Goal: Task Accomplishment & Management: Manage account settings

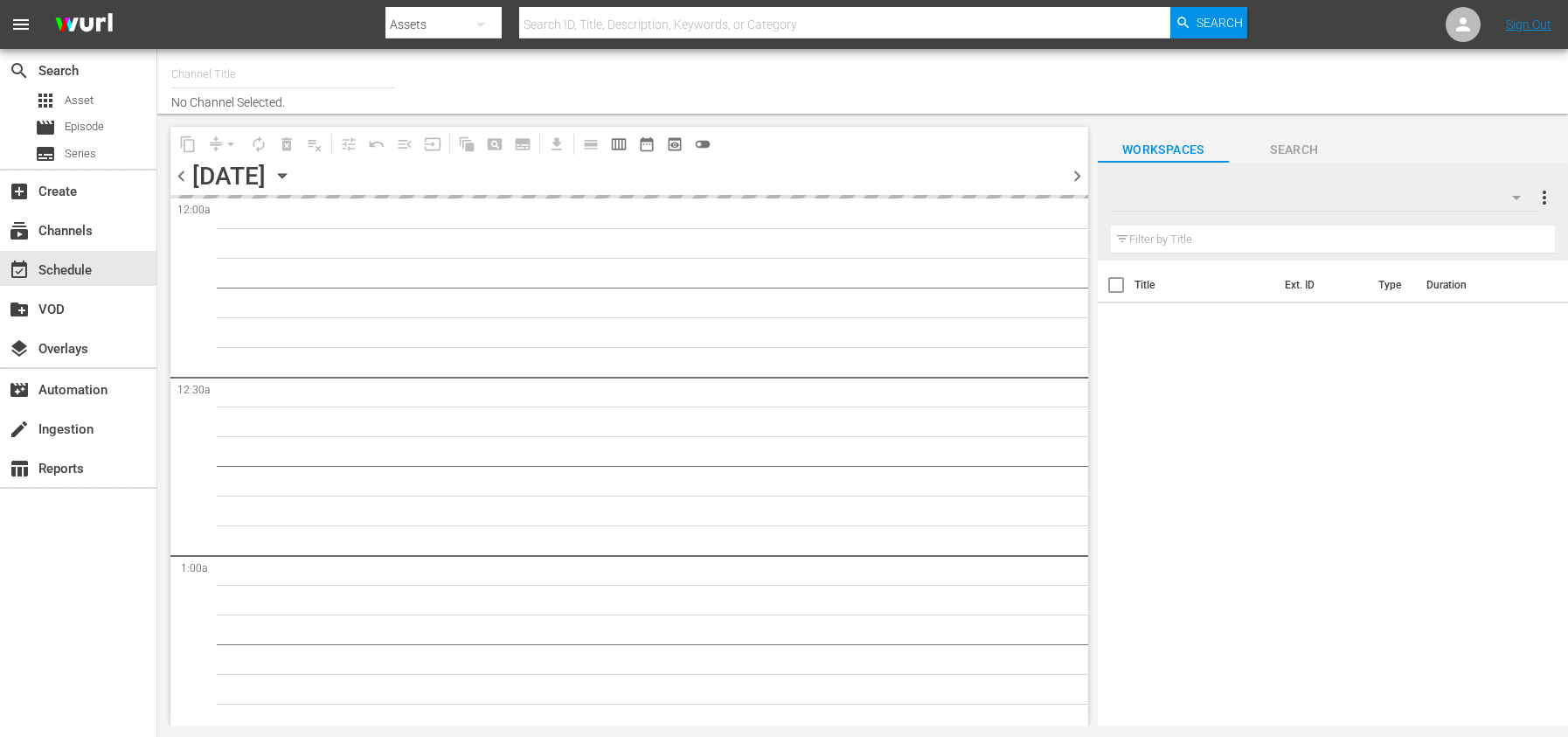
type input "City Hunter (Previously [PERSON_NAME]) (1555)"
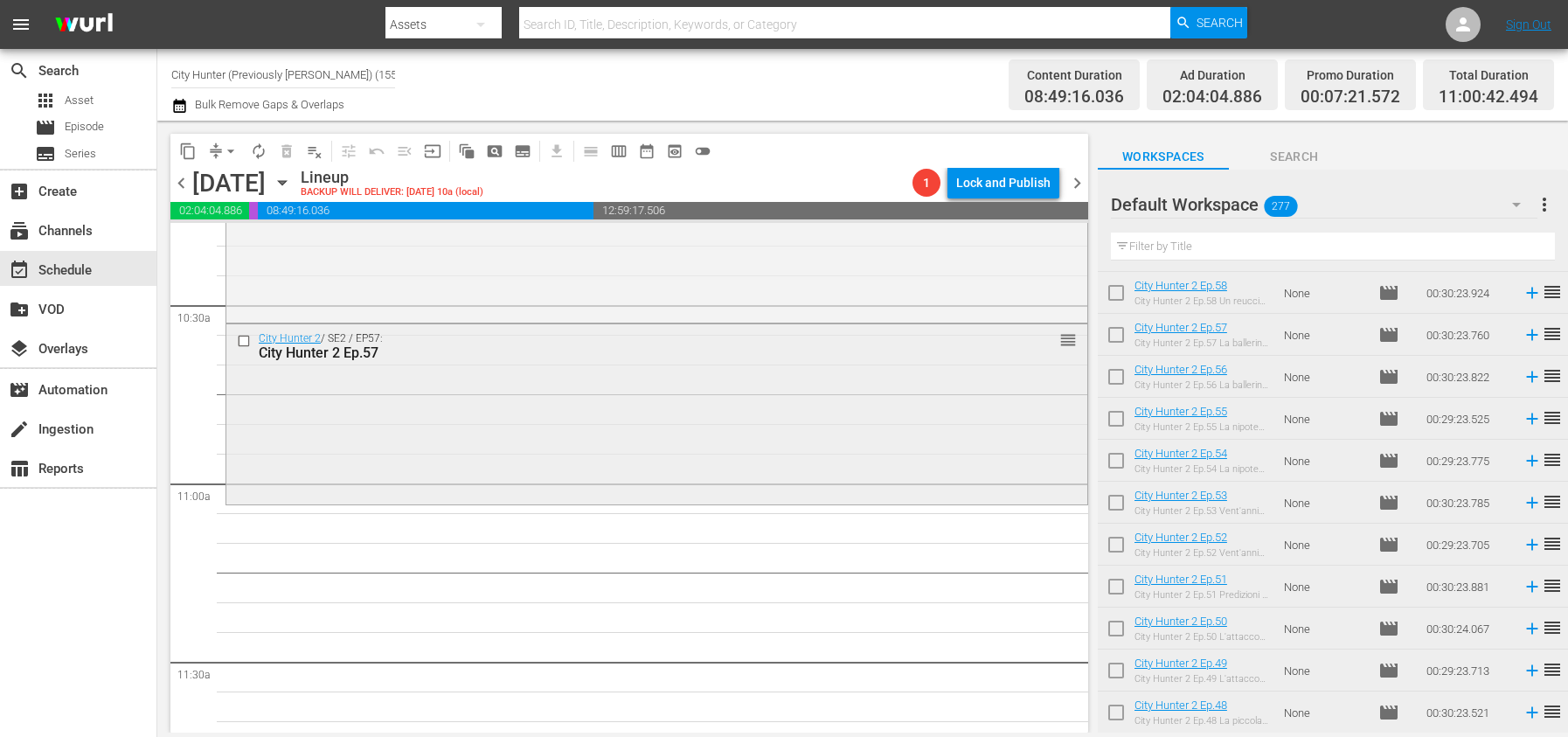
scroll to position [3666, 0]
drag, startPoint x: 1256, startPoint y: 343, endPoint x: 902, endPoint y: 722, distance: 518.6
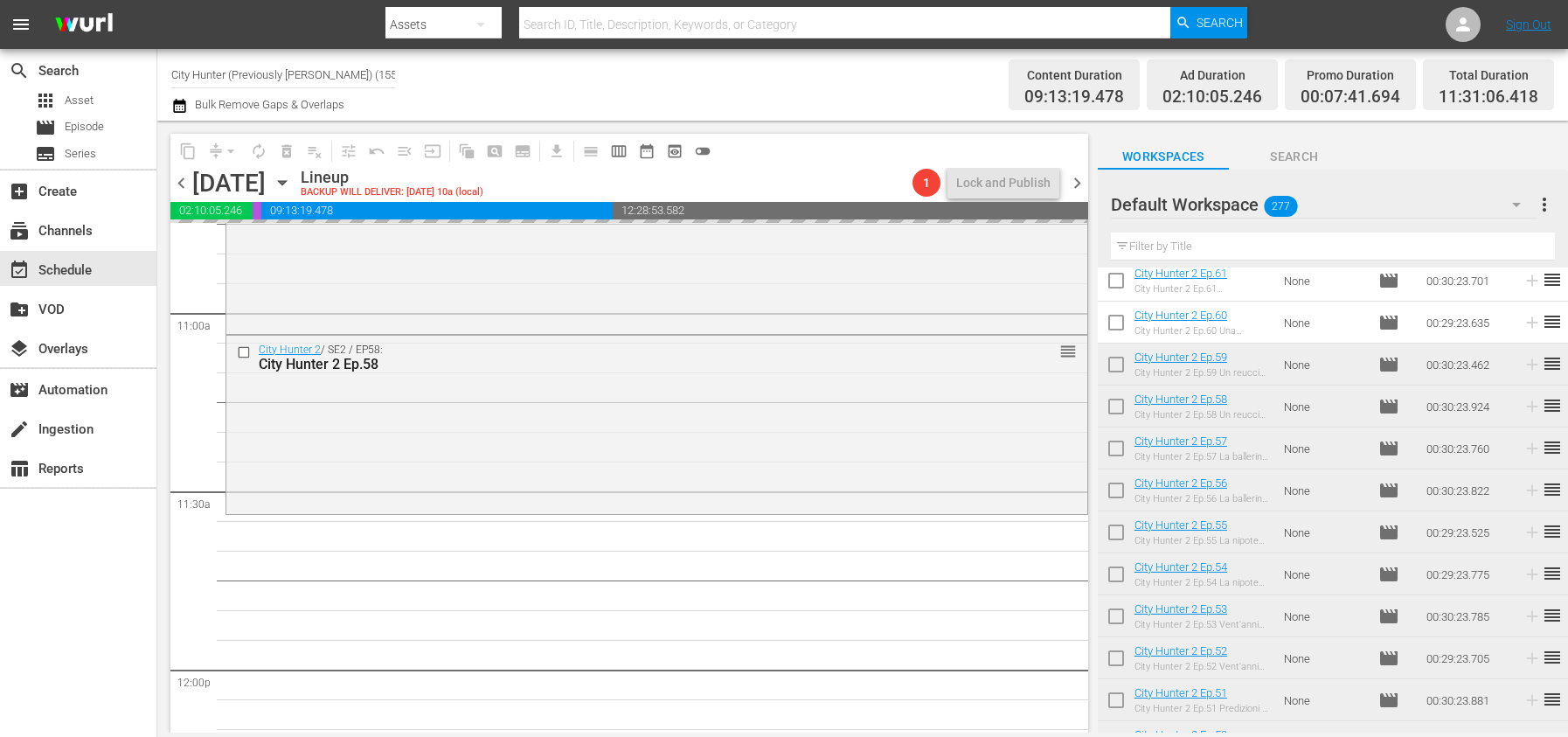
scroll to position [3834, 0]
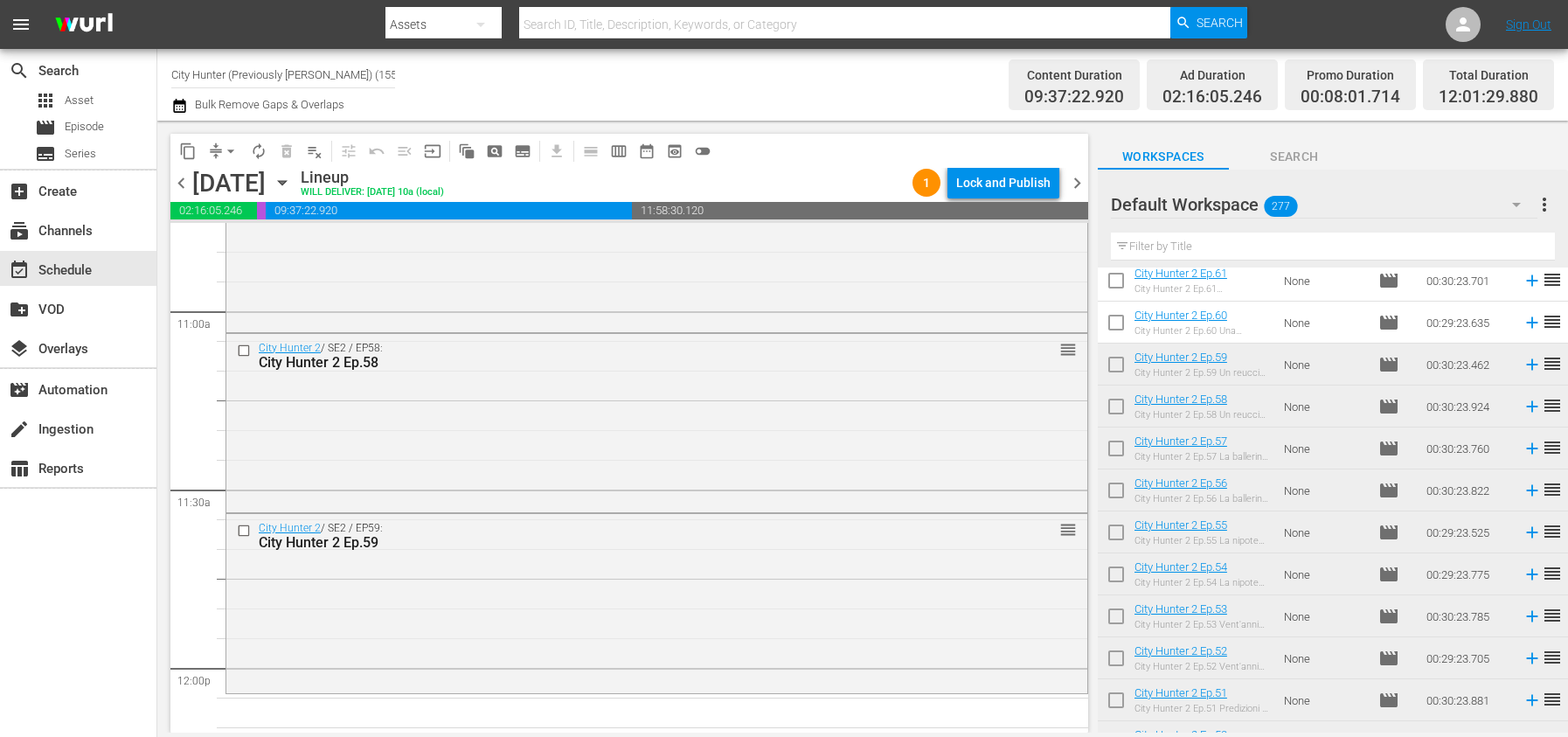
drag, startPoint x: 1257, startPoint y: 371, endPoint x: 479, endPoint y: 8, distance: 858.5
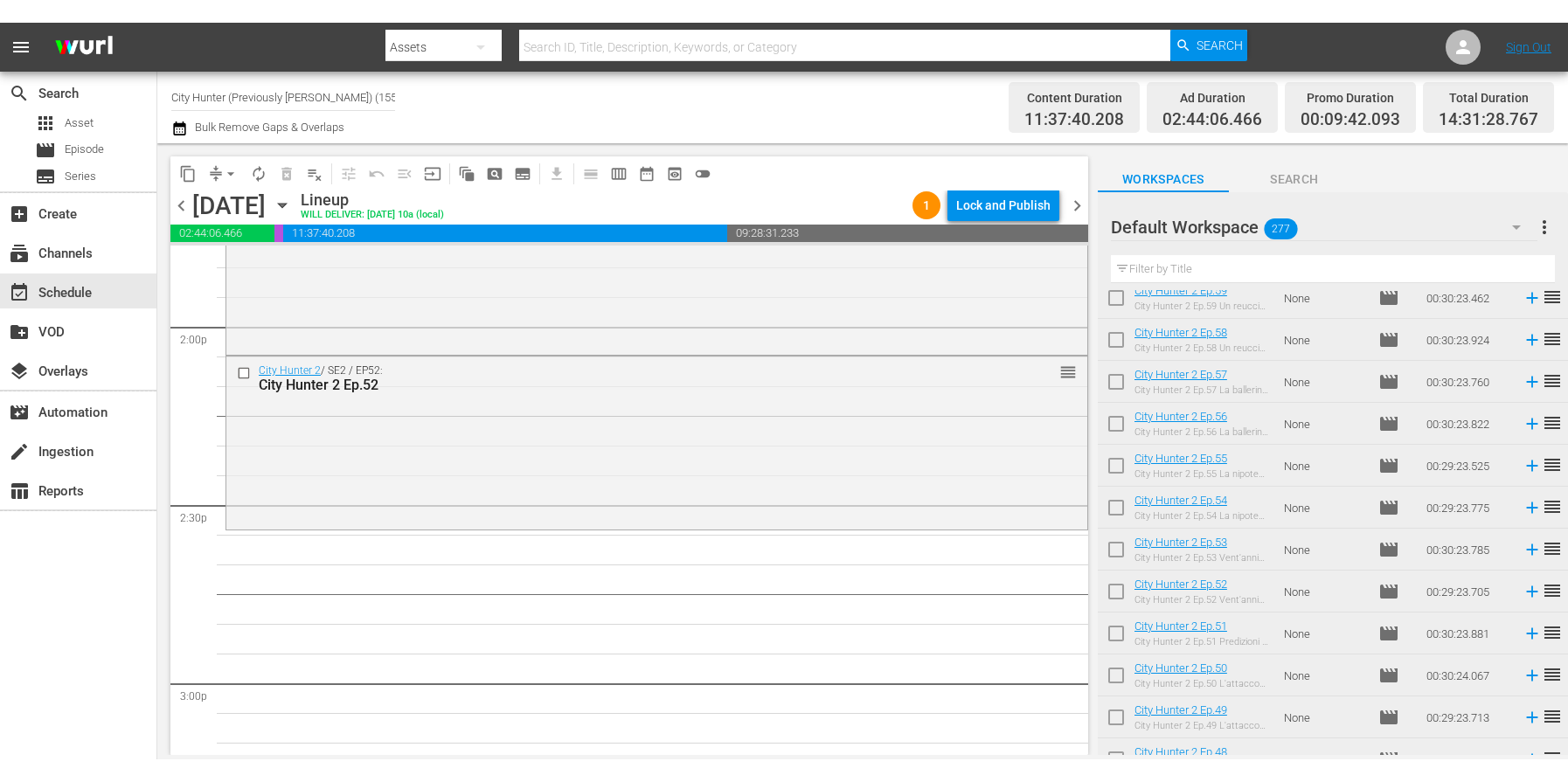
scroll to position [1322, 0]
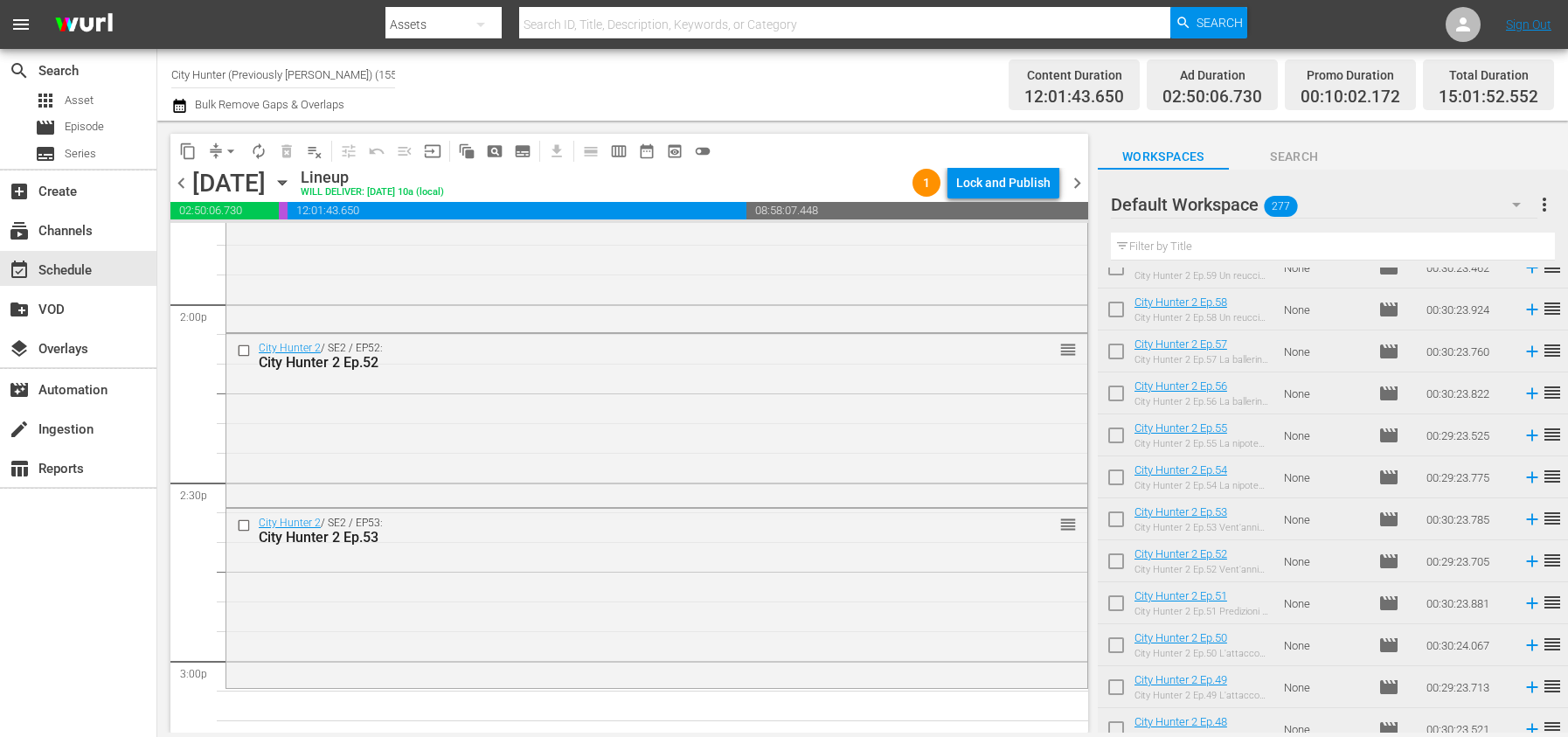
drag, startPoint x: 1261, startPoint y: 523, endPoint x: 634, endPoint y: 24, distance: 801.3
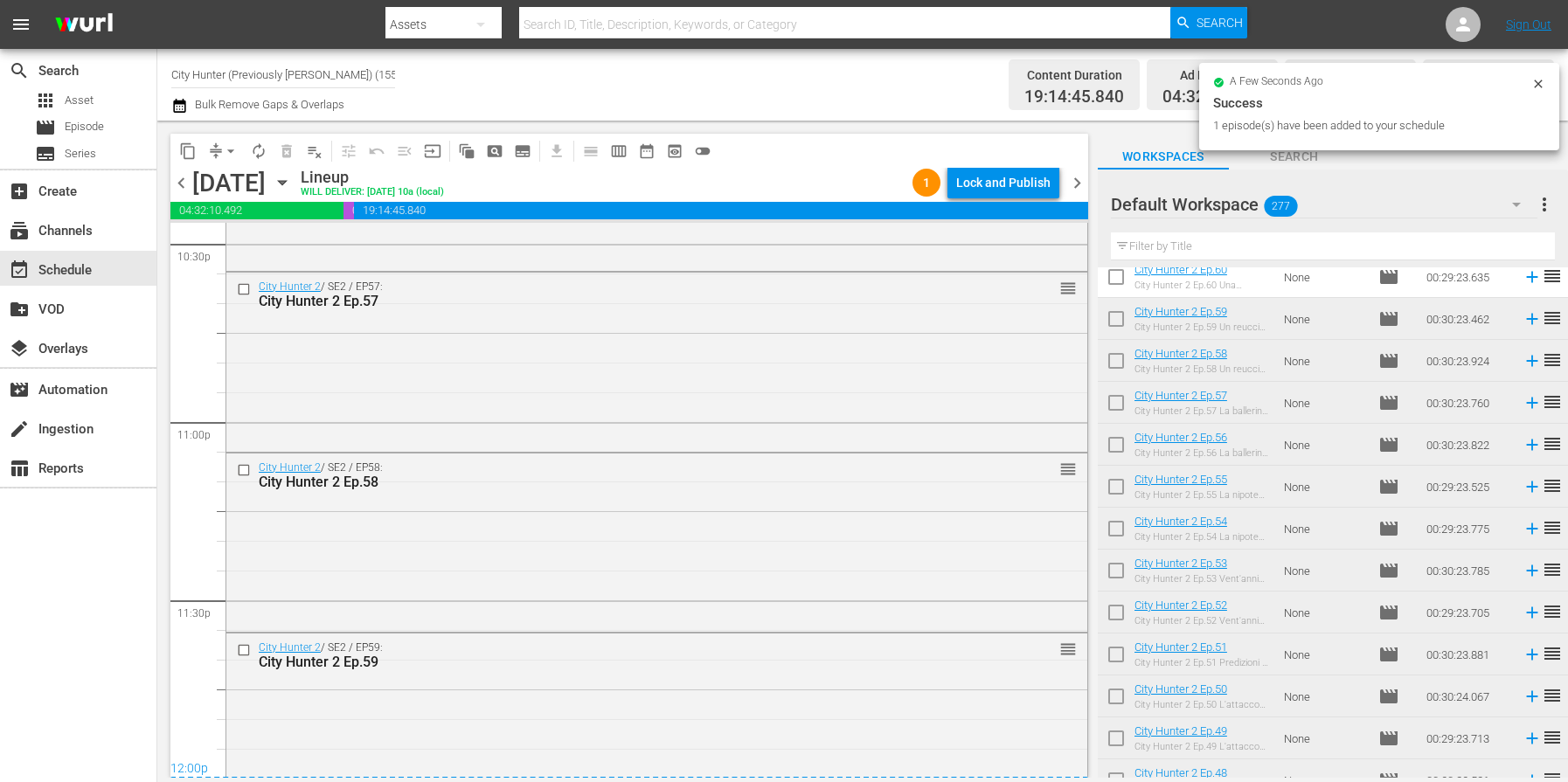
scroll to position [8000, 0]
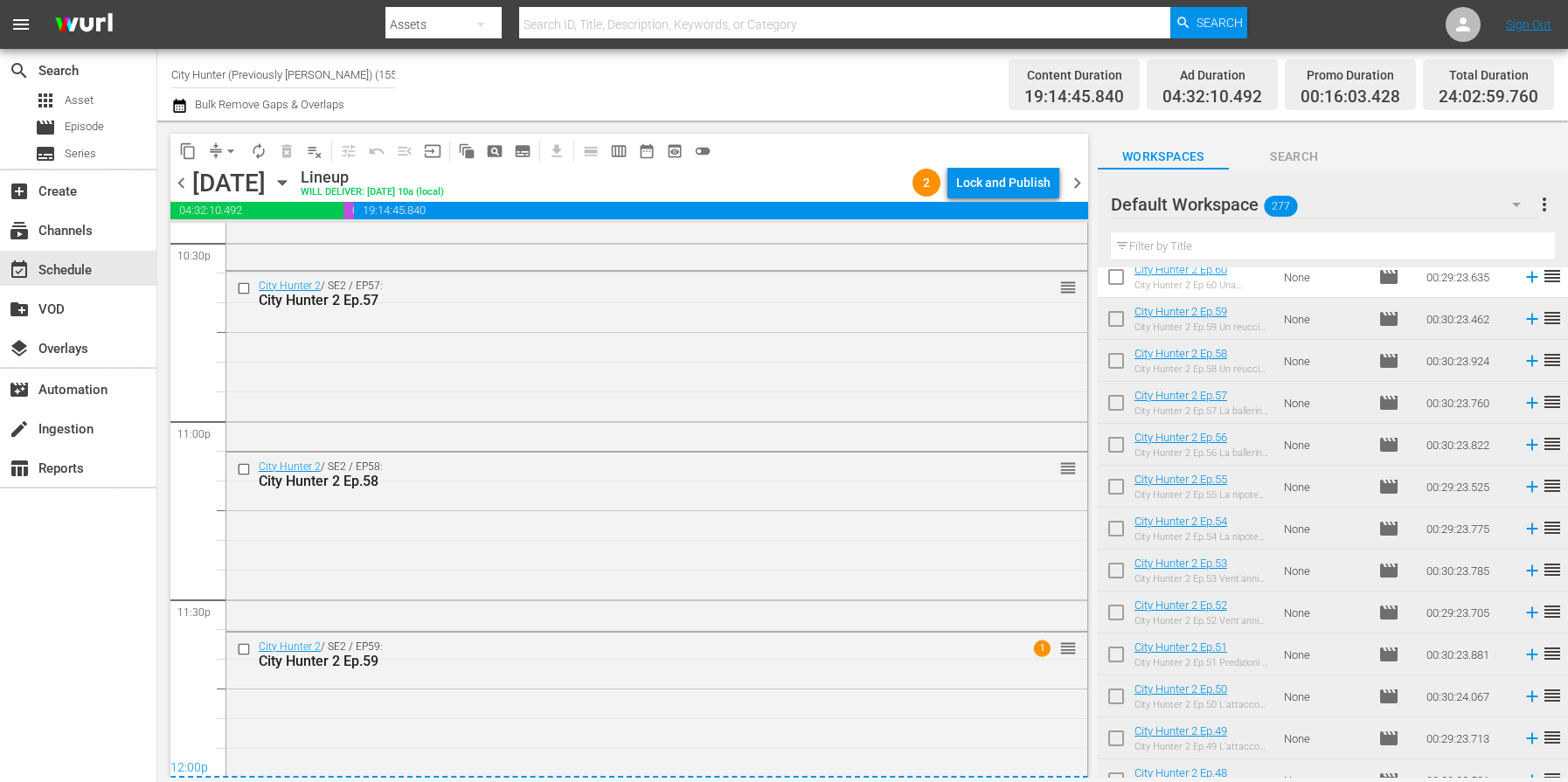
click at [179, 175] on span "chevron_left" at bounding box center [181, 182] width 22 height 22
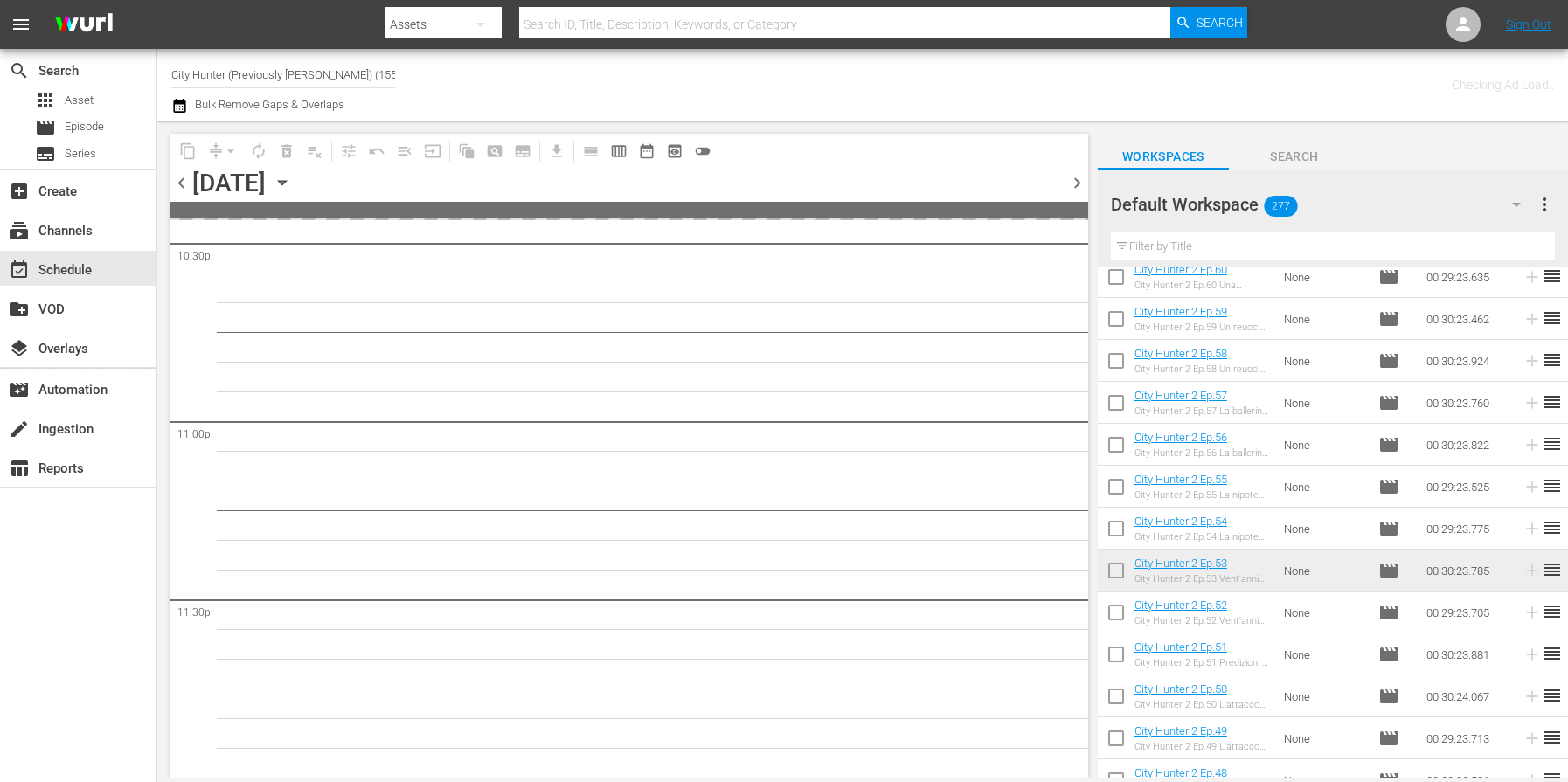
scroll to position [7998, 0]
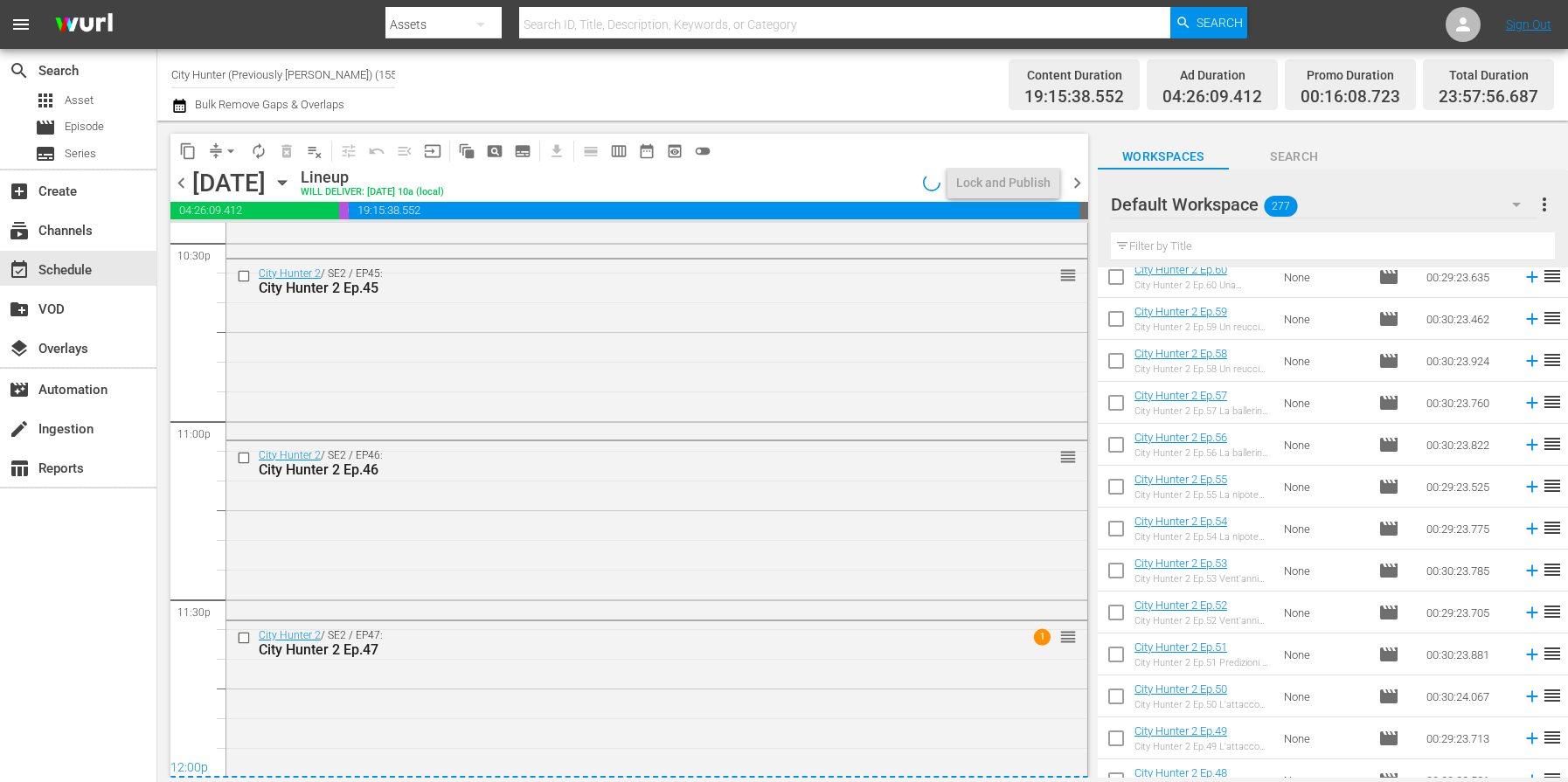
click at [182, 183] on span "chevron_left" at bounding box center [181, 182] width 22 height 22
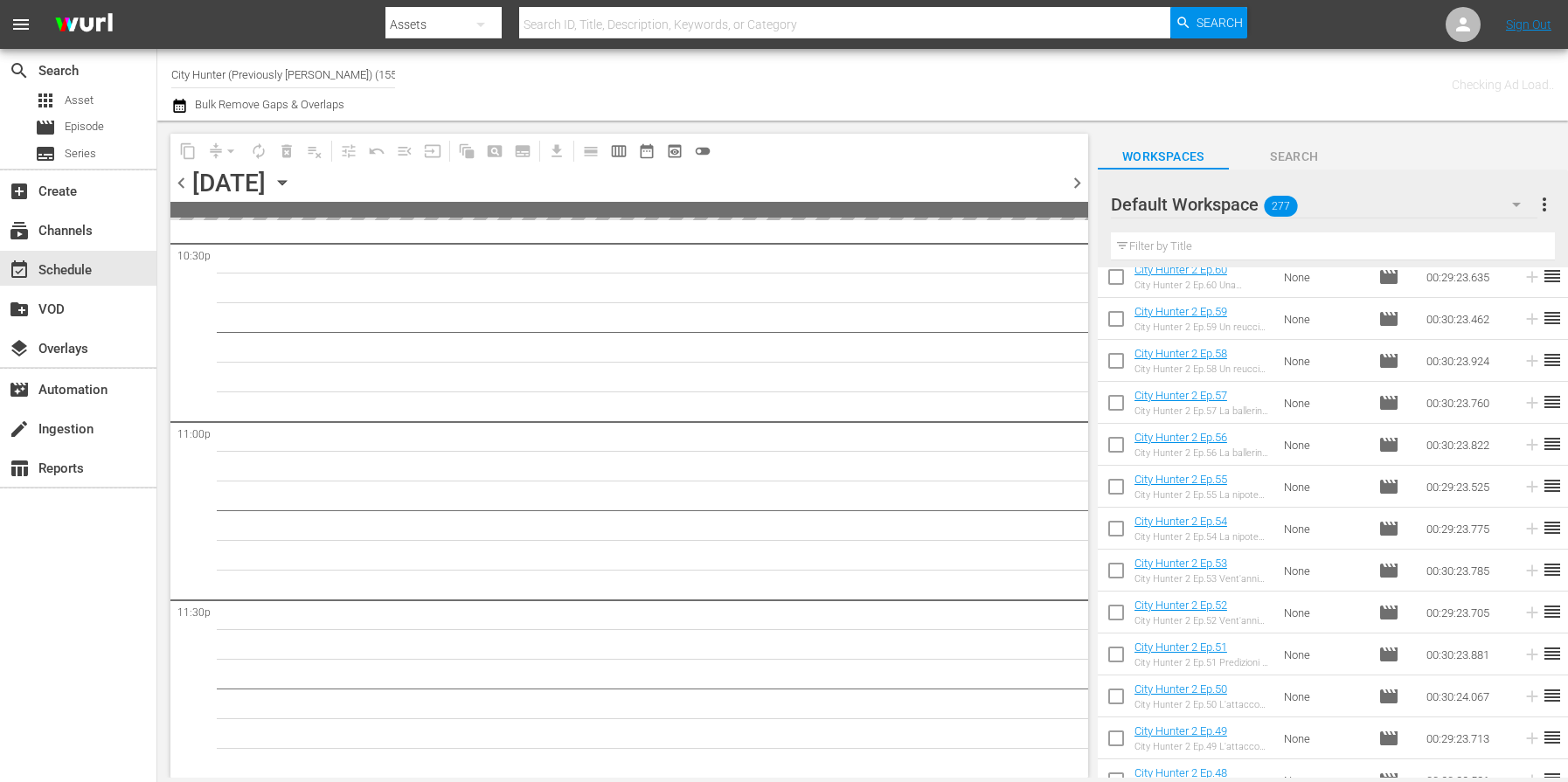
scroll to position [7998, 0]
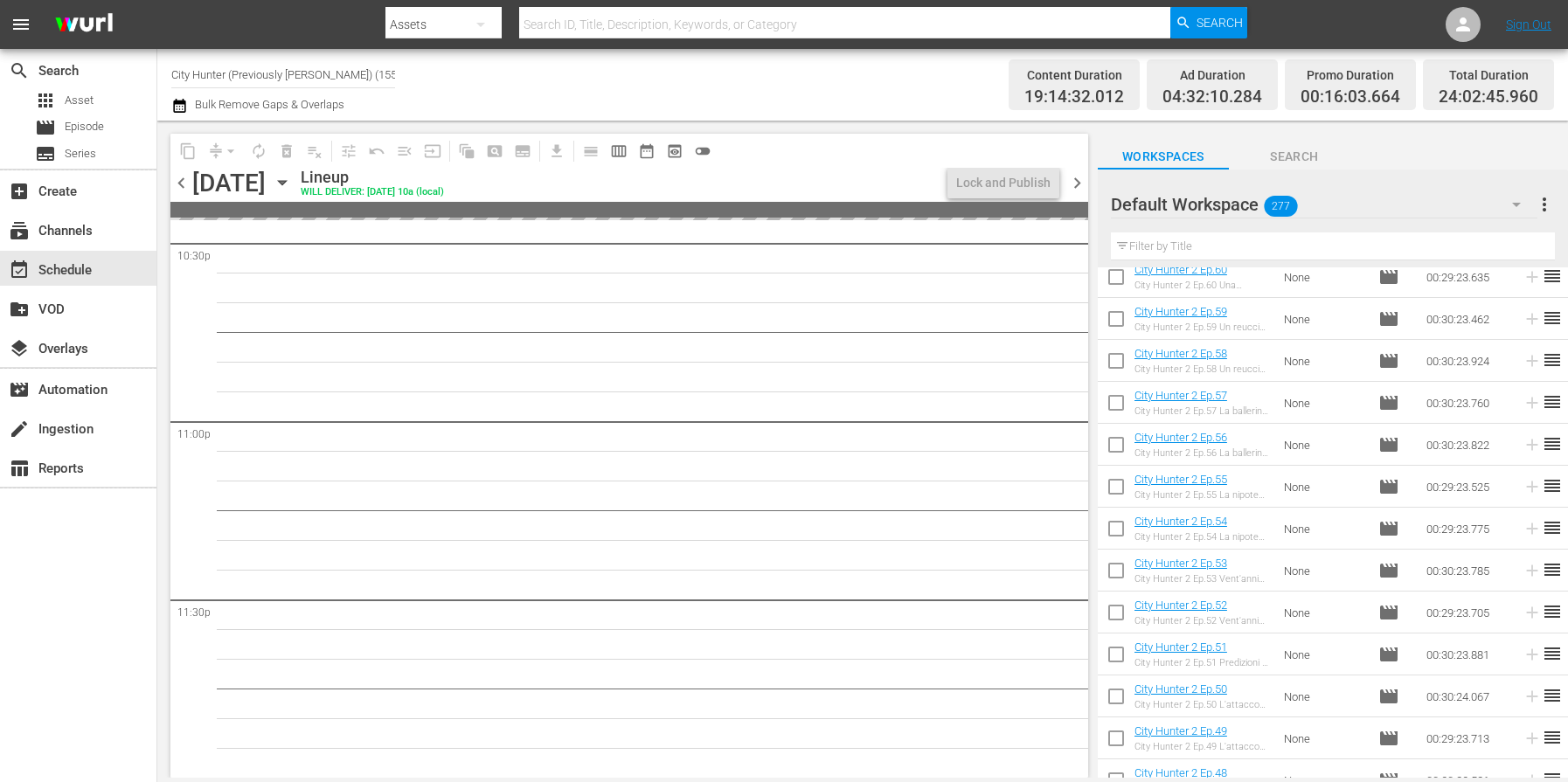
click at [182, 183] on span "chevron_left" at bounding box center [181, 182] width 22 height 22
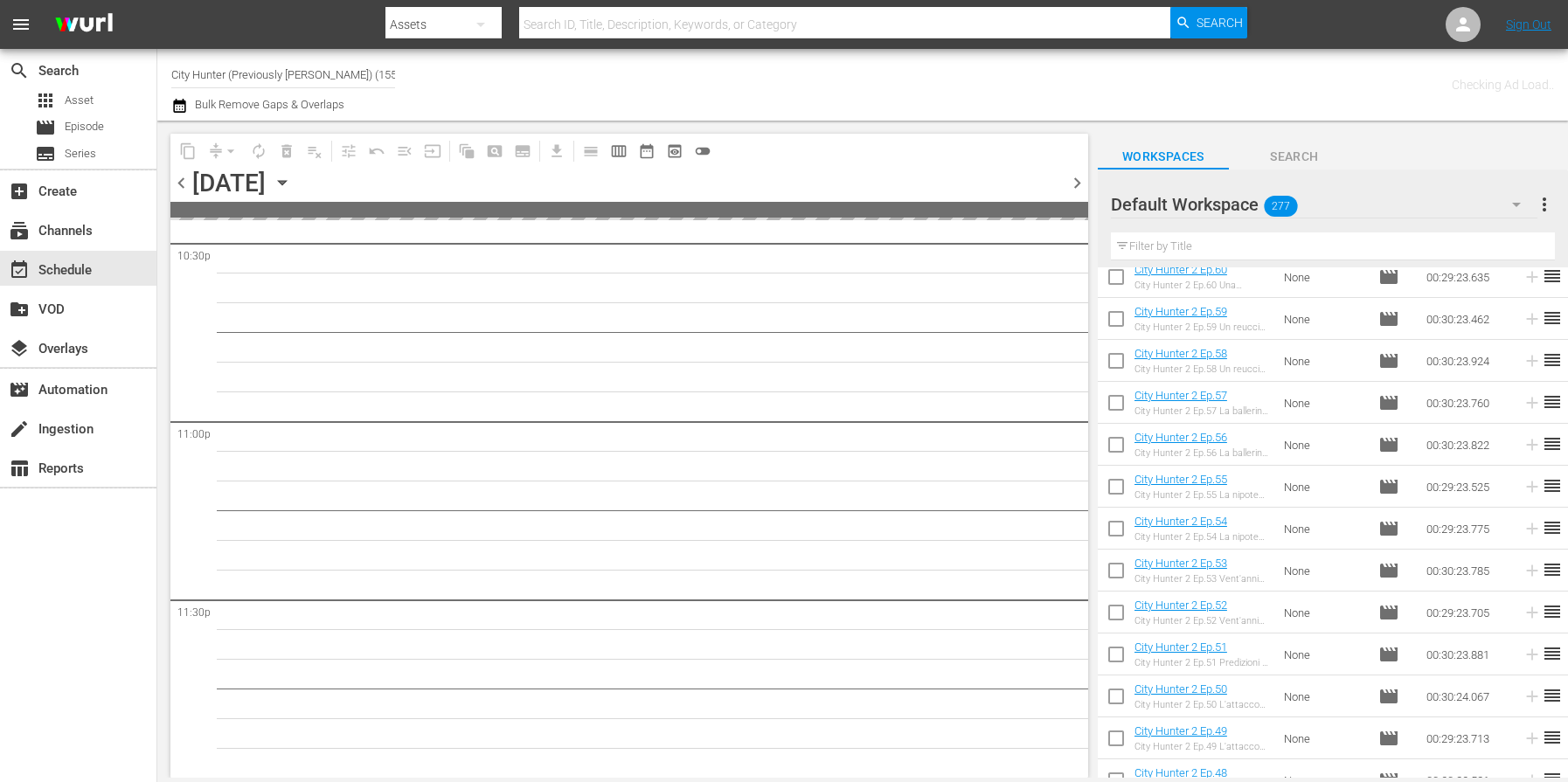
scroll to position [7998, 0]
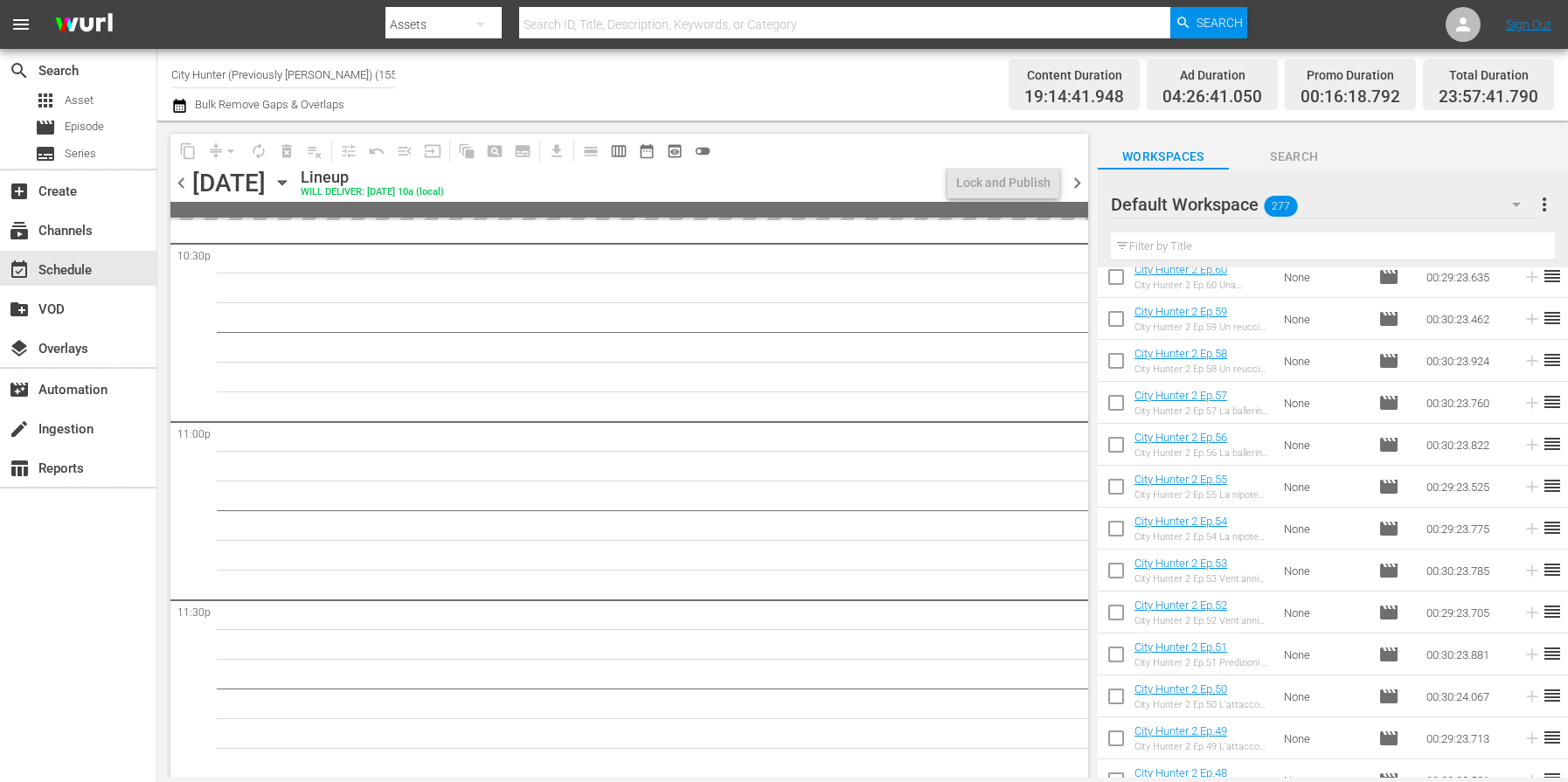
click at [182, 183] on span "chevron_left" at bounding box center [181, 182] width 22 height 22
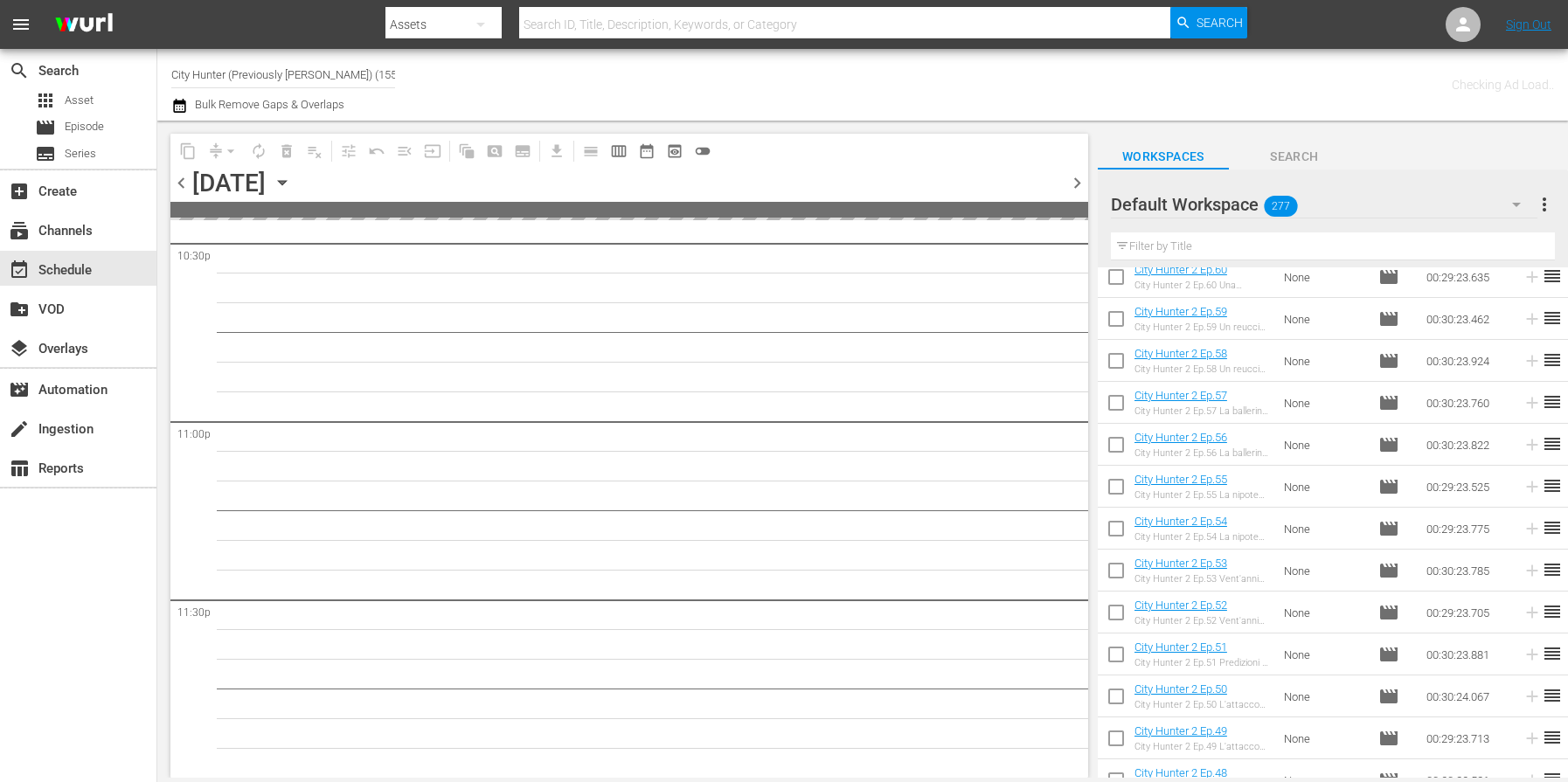
scroll to position [7998, 0]
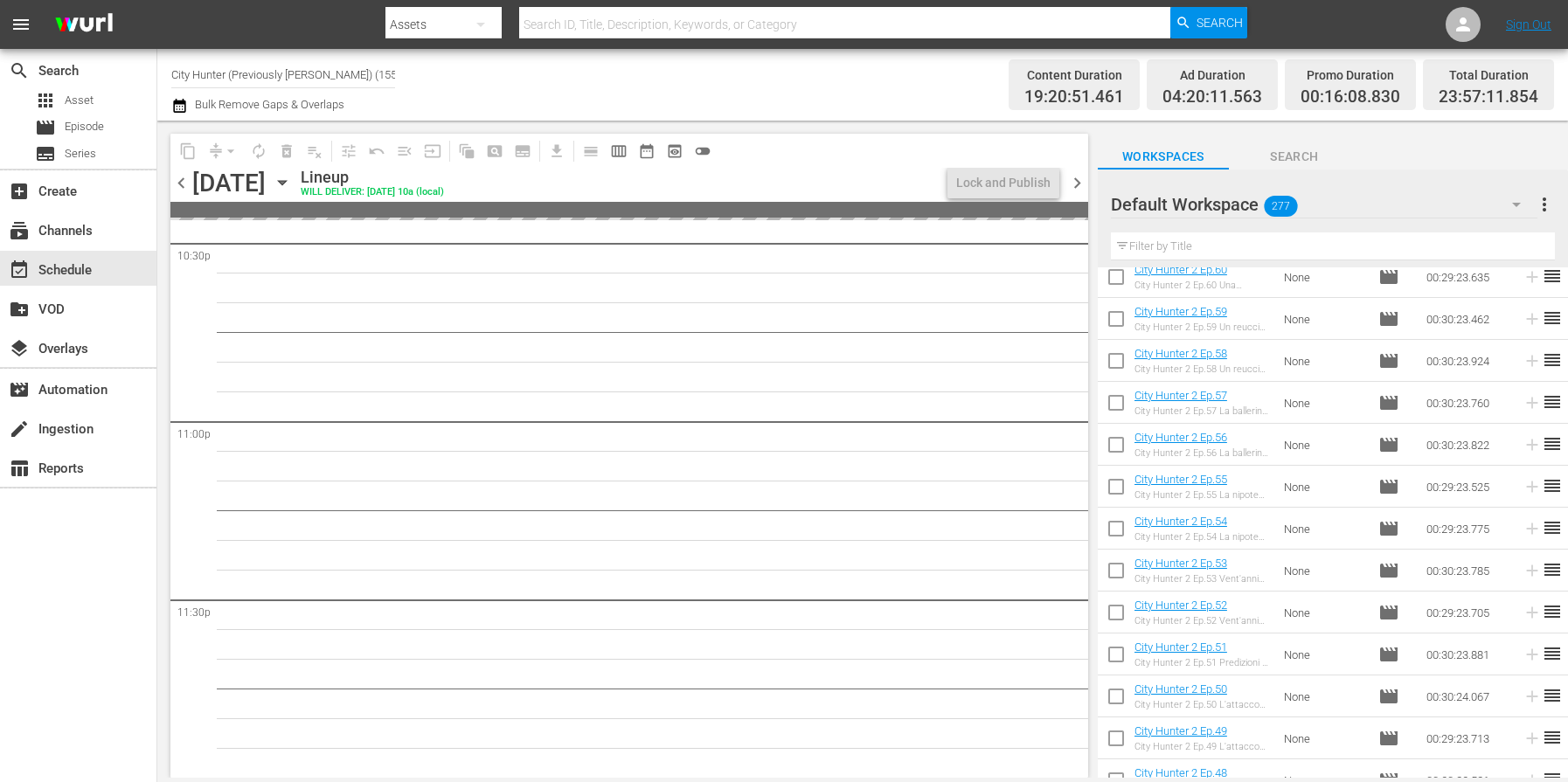
click at [182, 183] on span "chevron_left" at bounding box center [181, 182] width 22 height 22
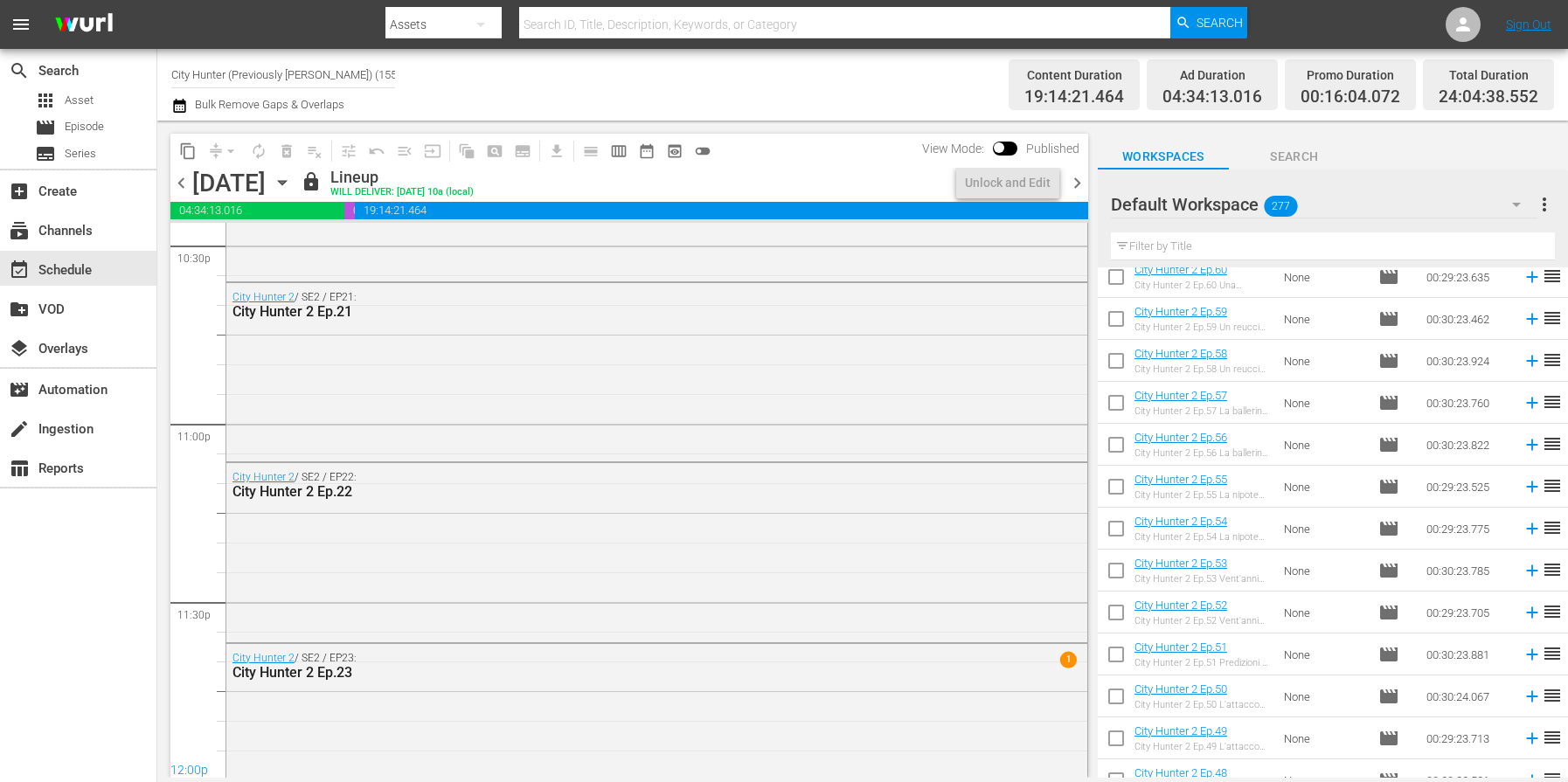
scroll to position [8000, 0]
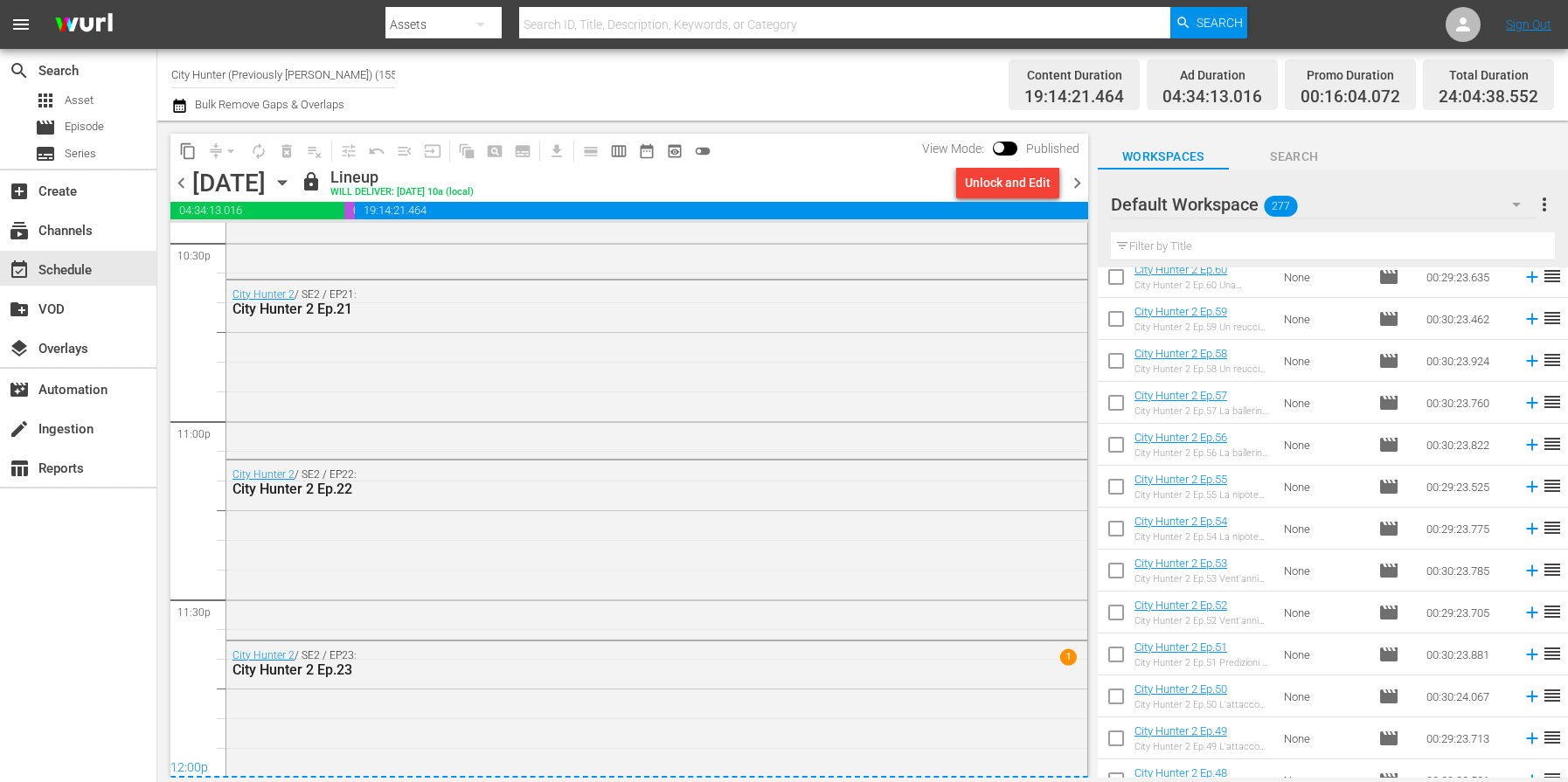
click at [1079, 186] on span "chevron_right" at bounding box center [1076, 182] width 22 height 22
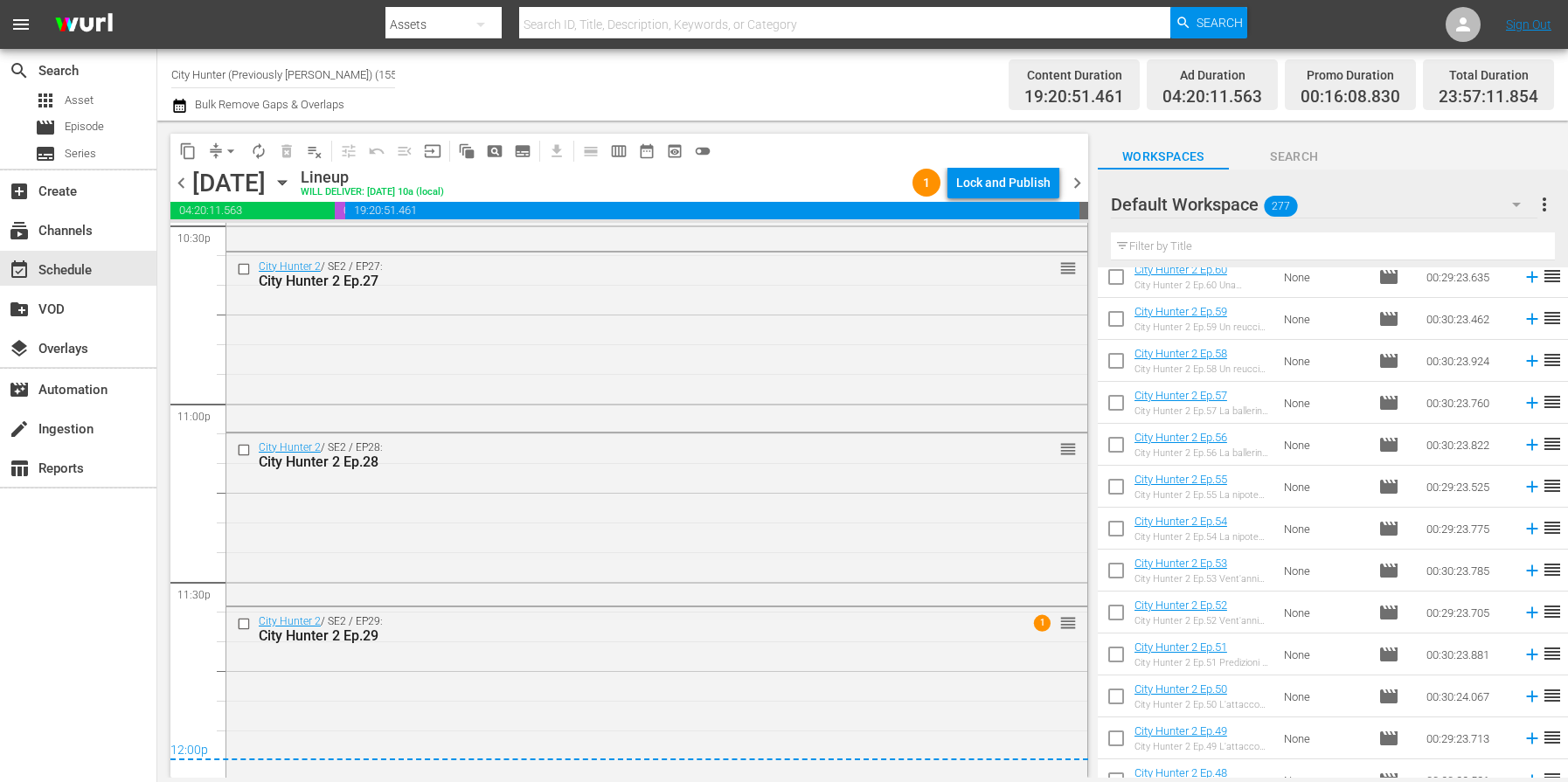
scroll to position [8028, 0]
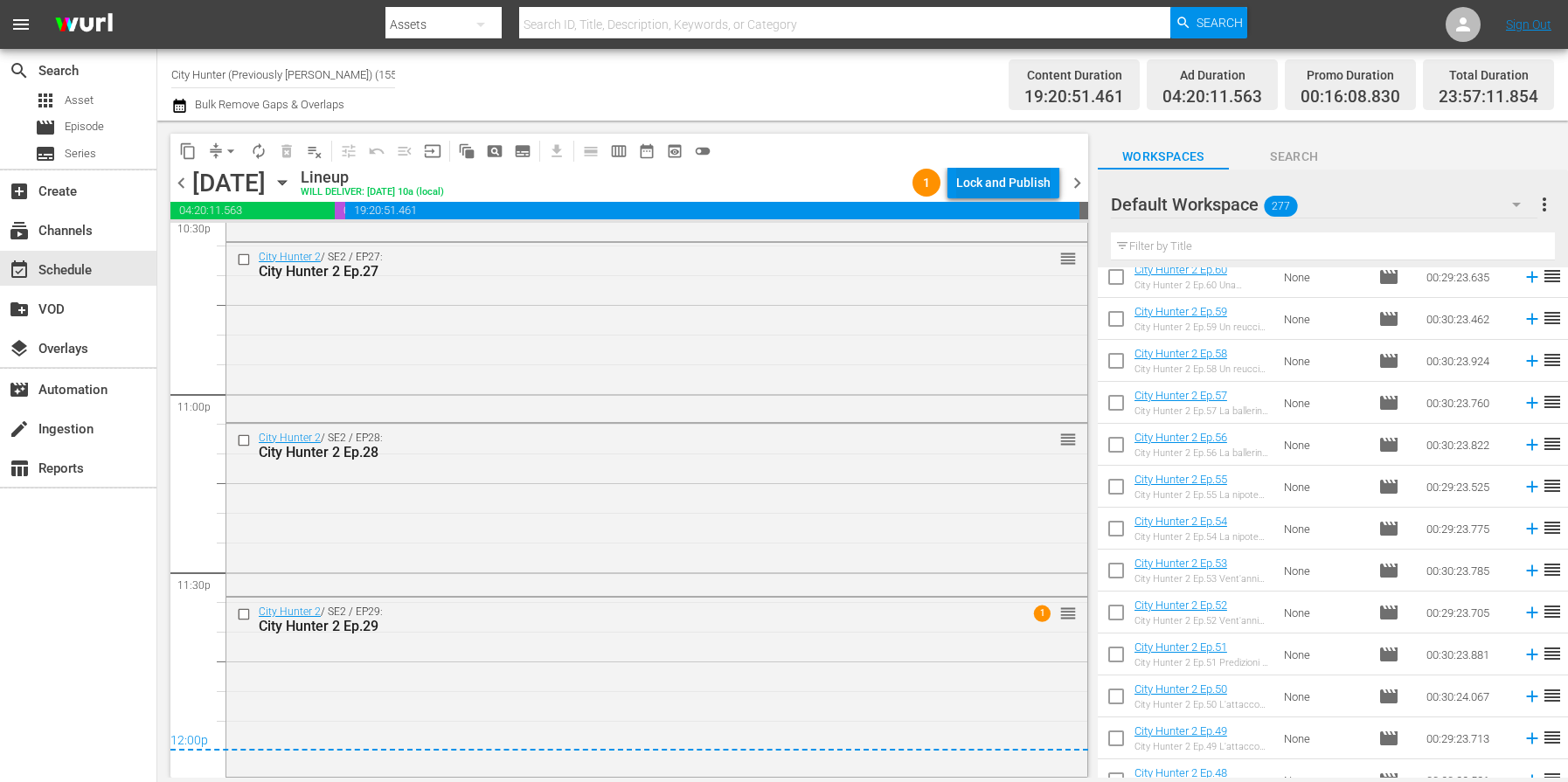
click at [993, 191] on div "Lock and Publish" at bounding box center [1003, 182] width 94 height 31
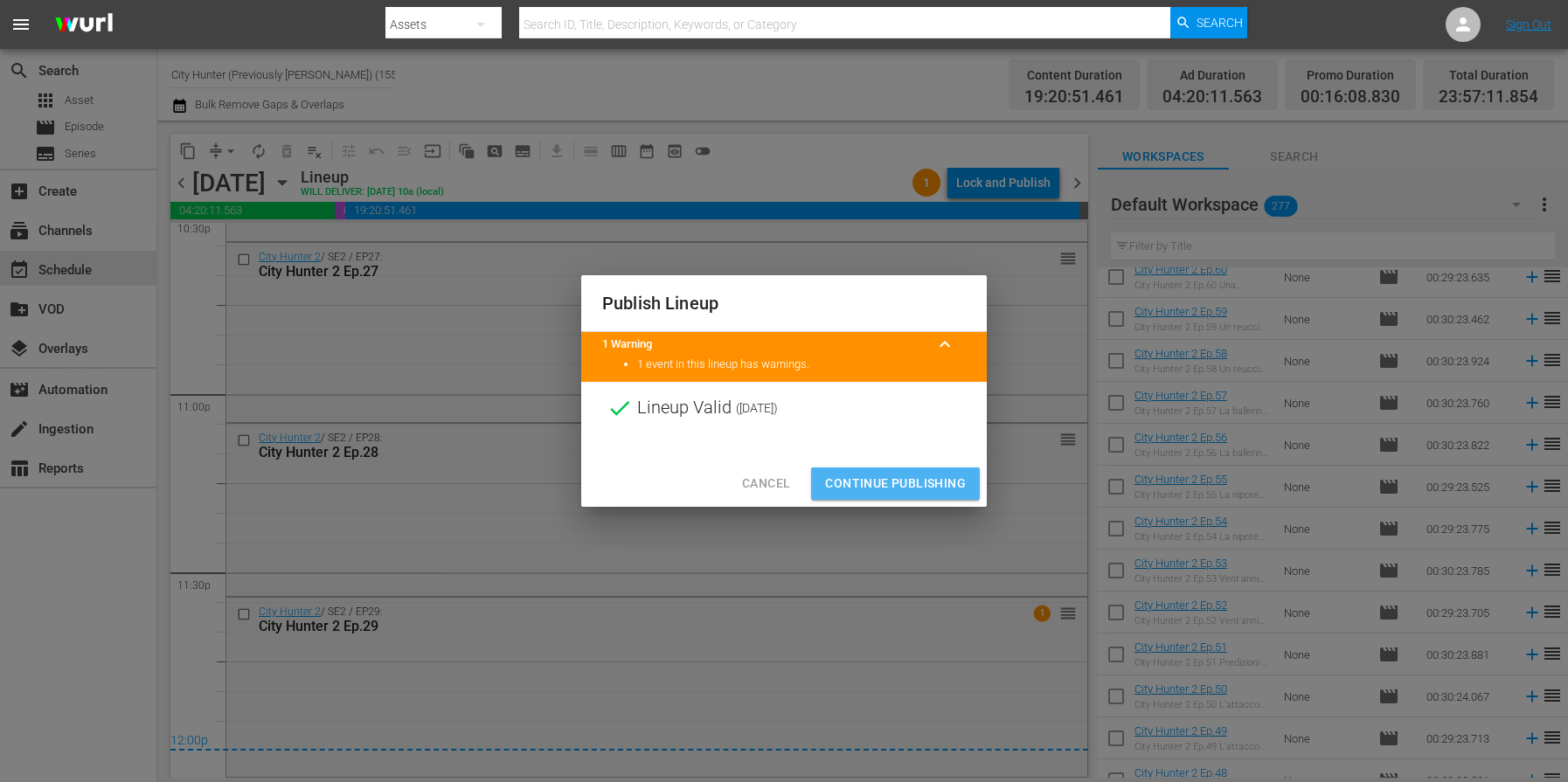
click at [894, 479] on span "Continue Publishing" at bounding box center [894, 483] width 141 height 22
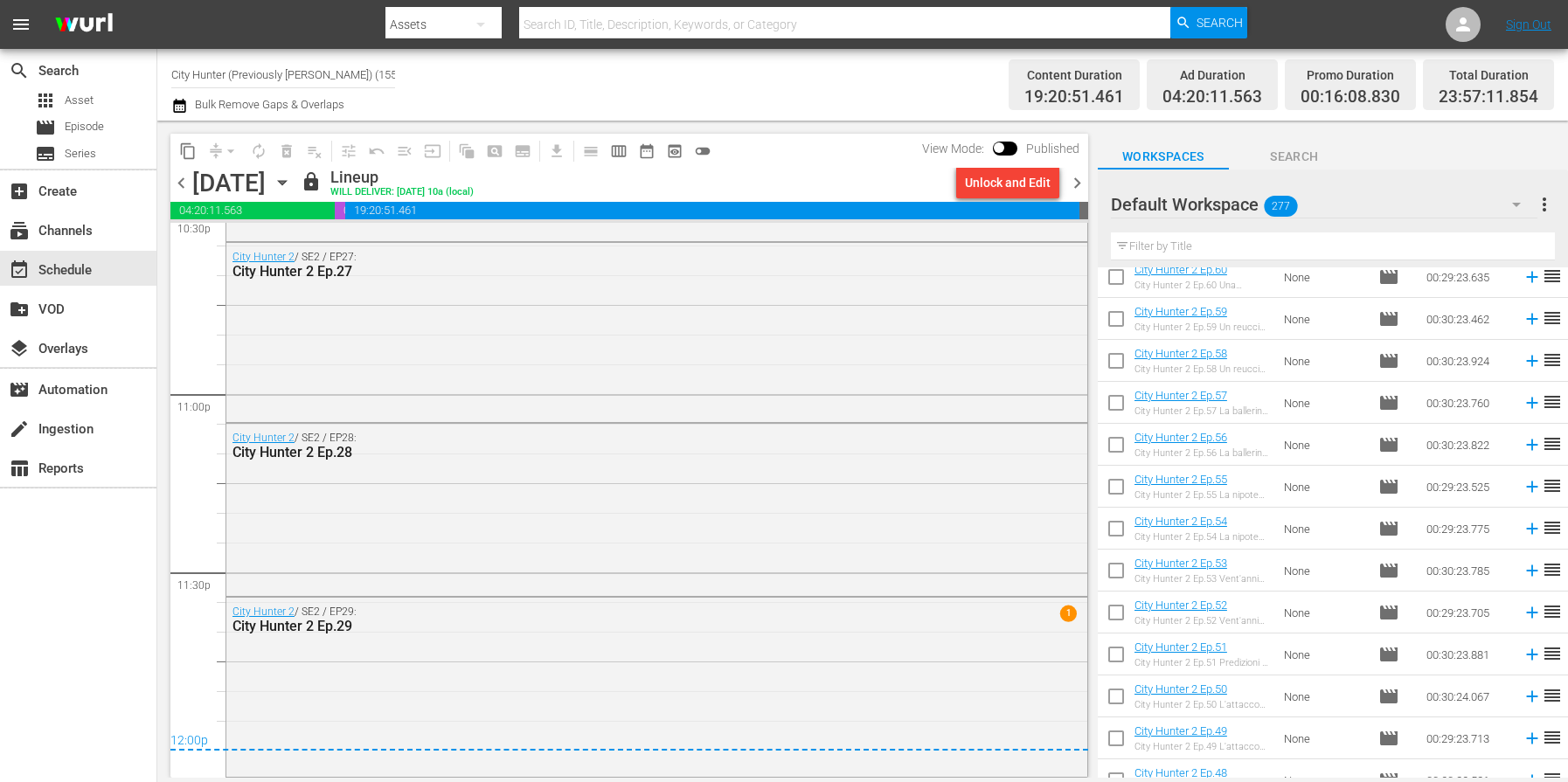
click at [1073, 179] on span "chevron_right" at bounding box center [1076, 182] width 22 height 22
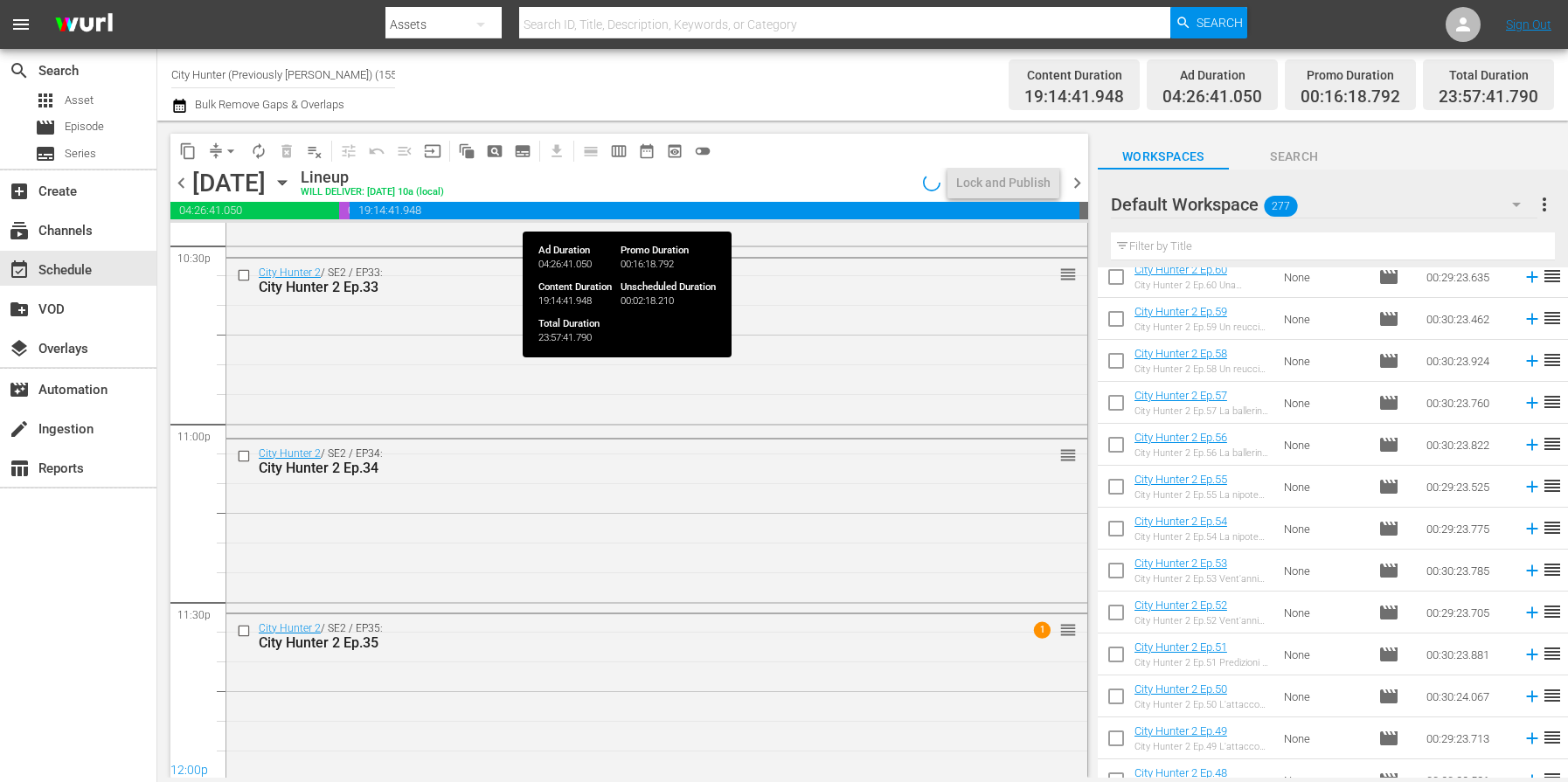
scroll to position [8014, 0]
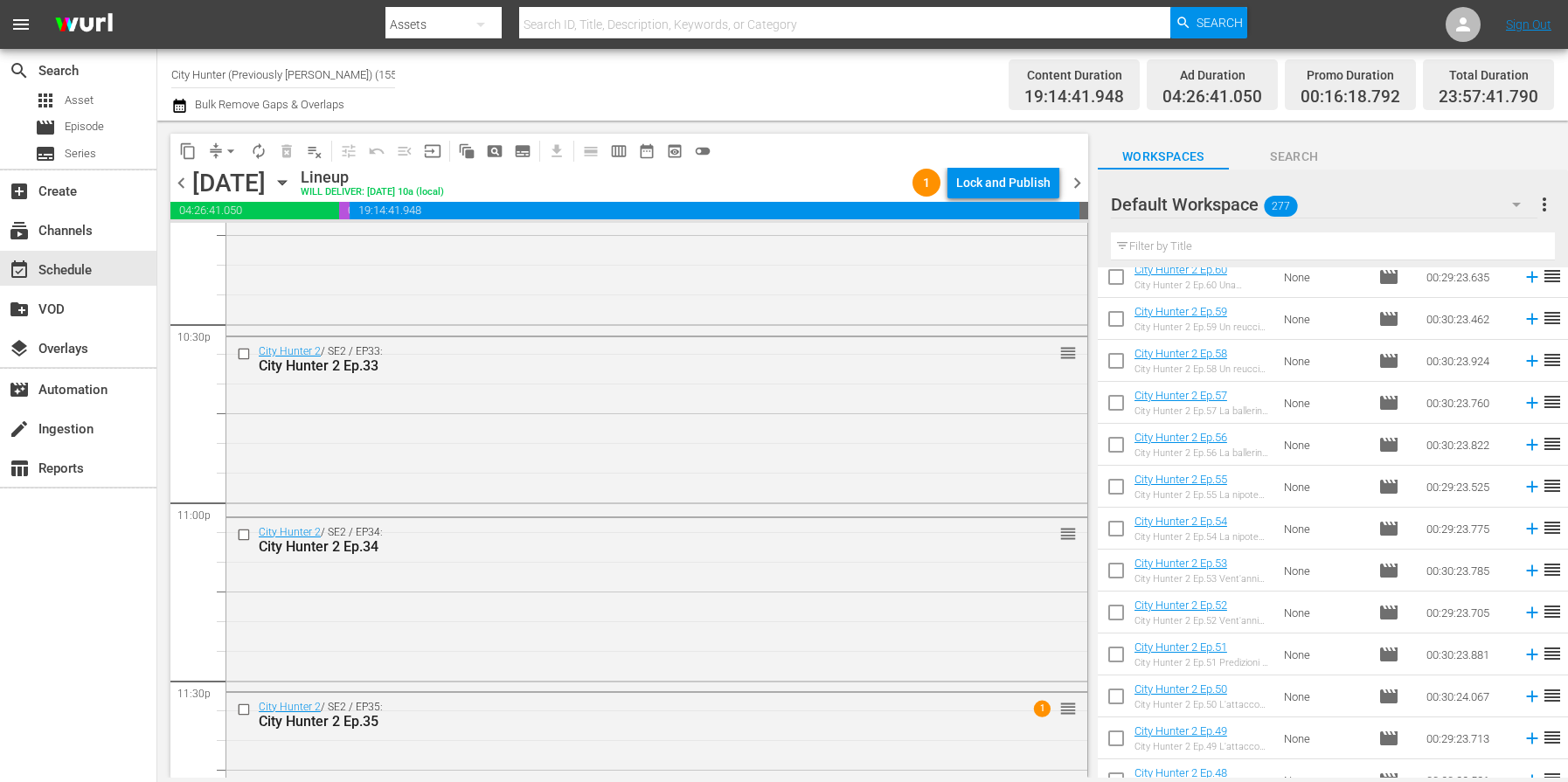
scroll to position [8013, 0]
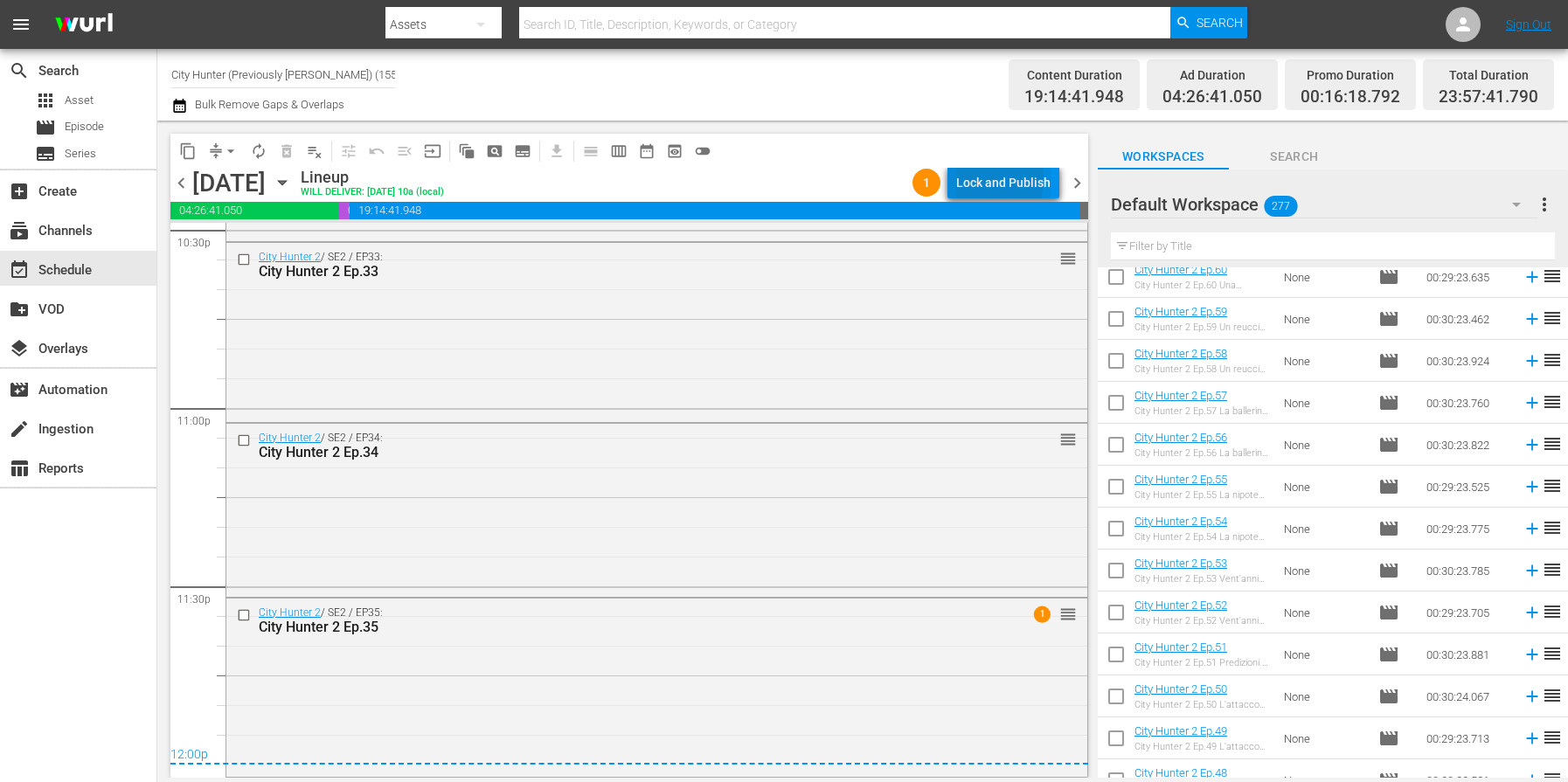
click at [981, 180] on div "Lock and Publish" at bounding box center [1003, 182] width 94 height 31
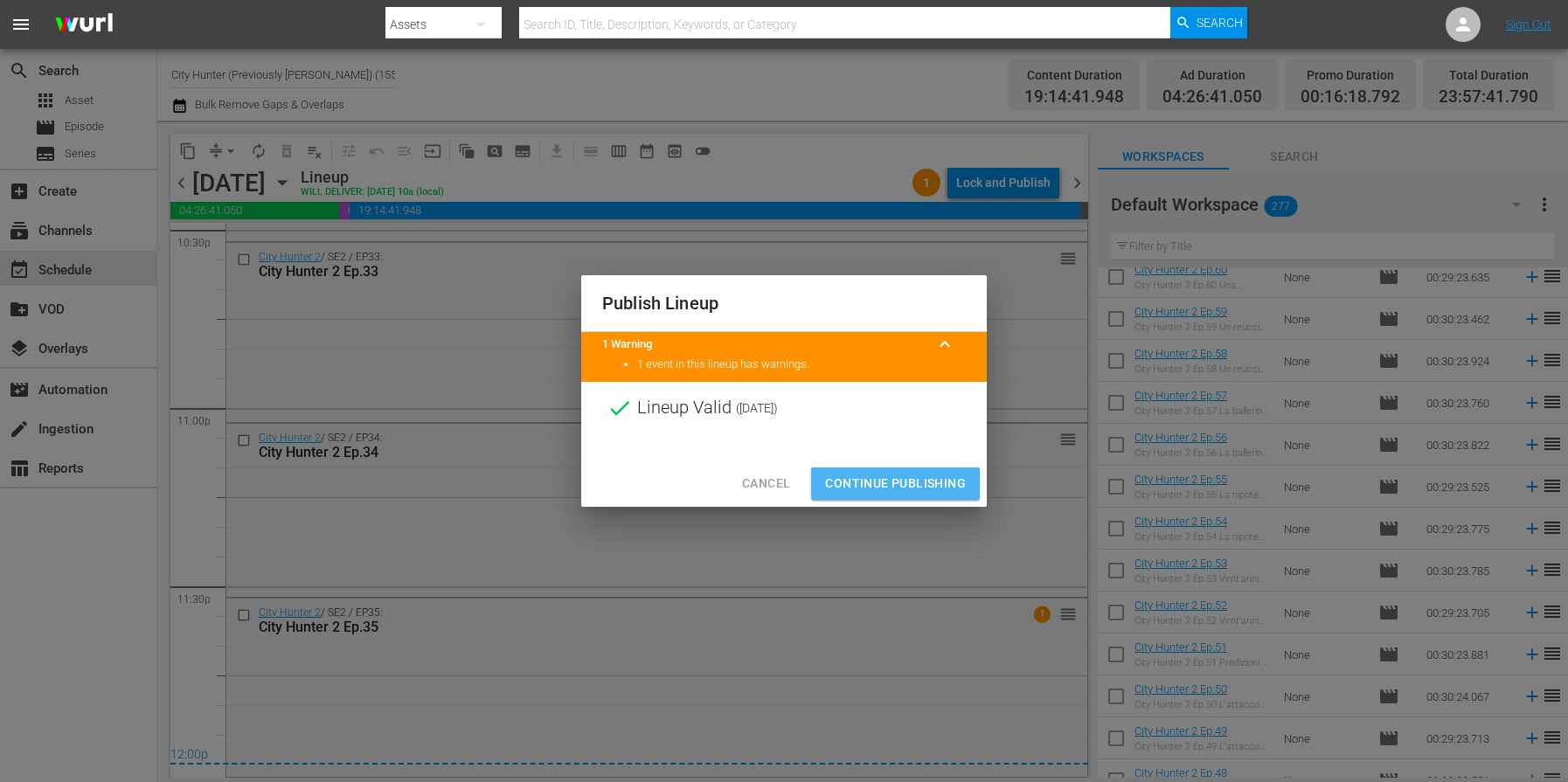
click at [858, 474] on span "Continue Publishing" at bounding box center [894, 483] width 141 height 22
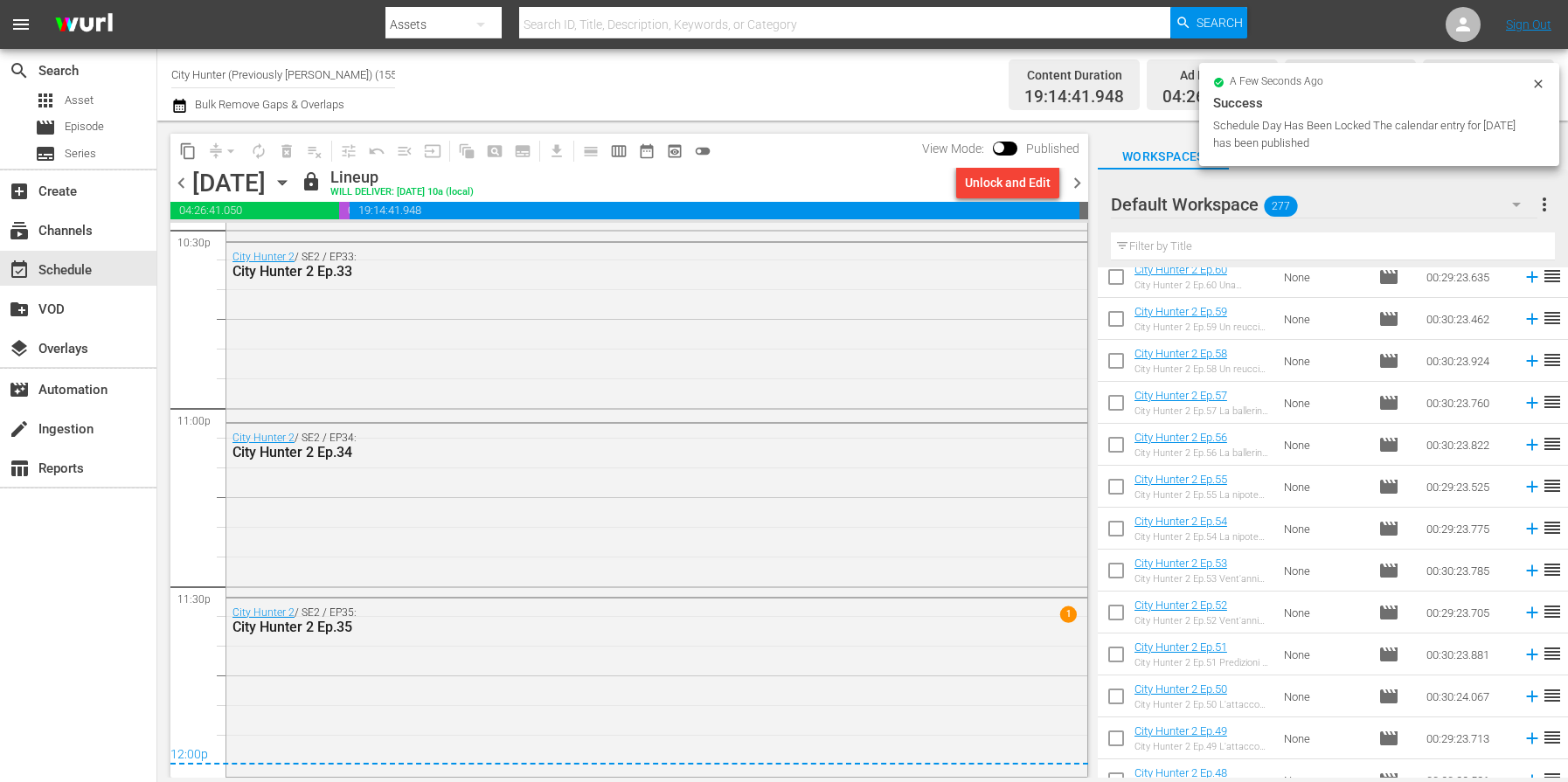
click at [1078, 184] on span "chevron_right" at bounding box center [1076, 182] width 22 height 22
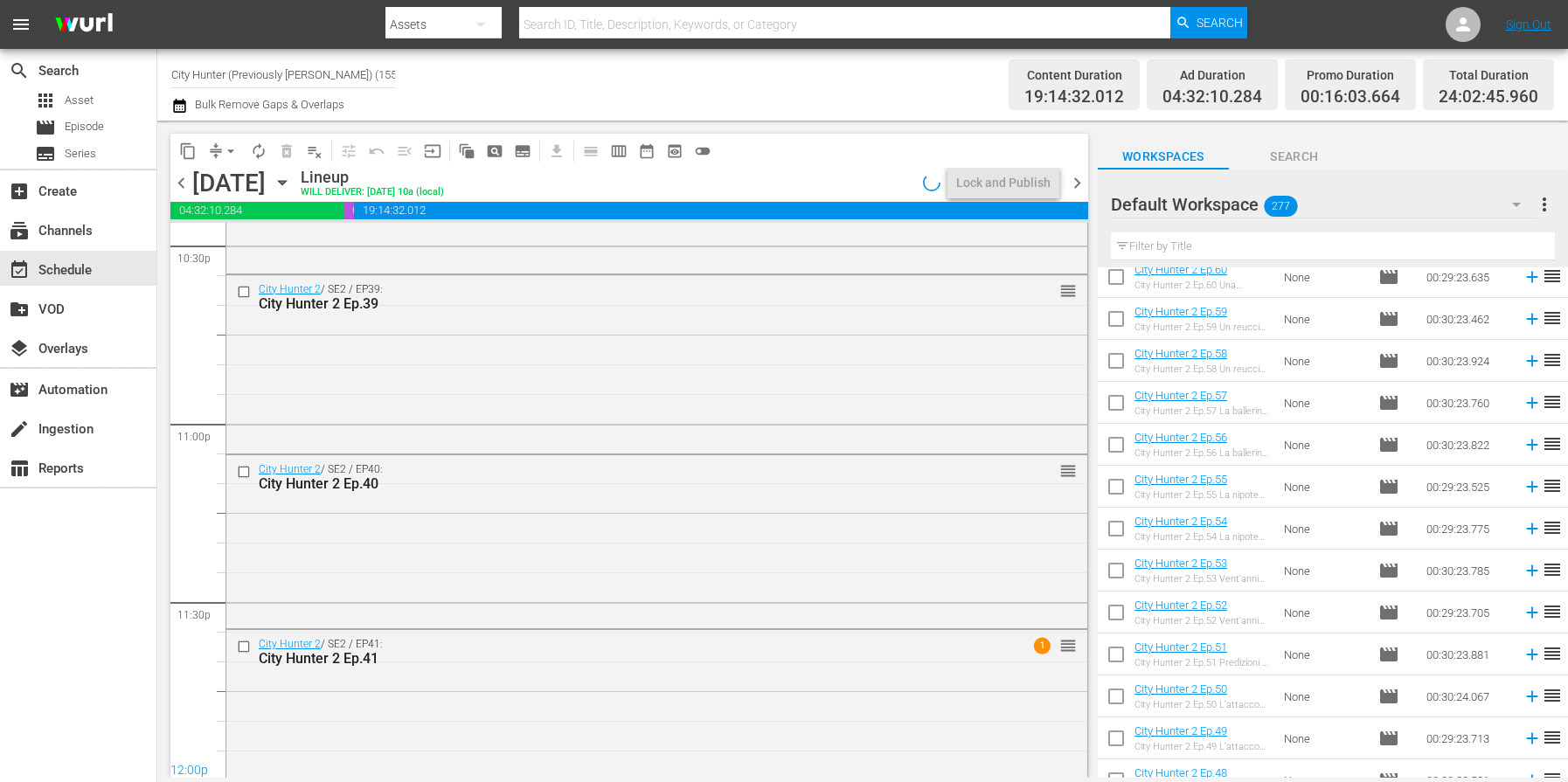
scroll to position [8013, 0]
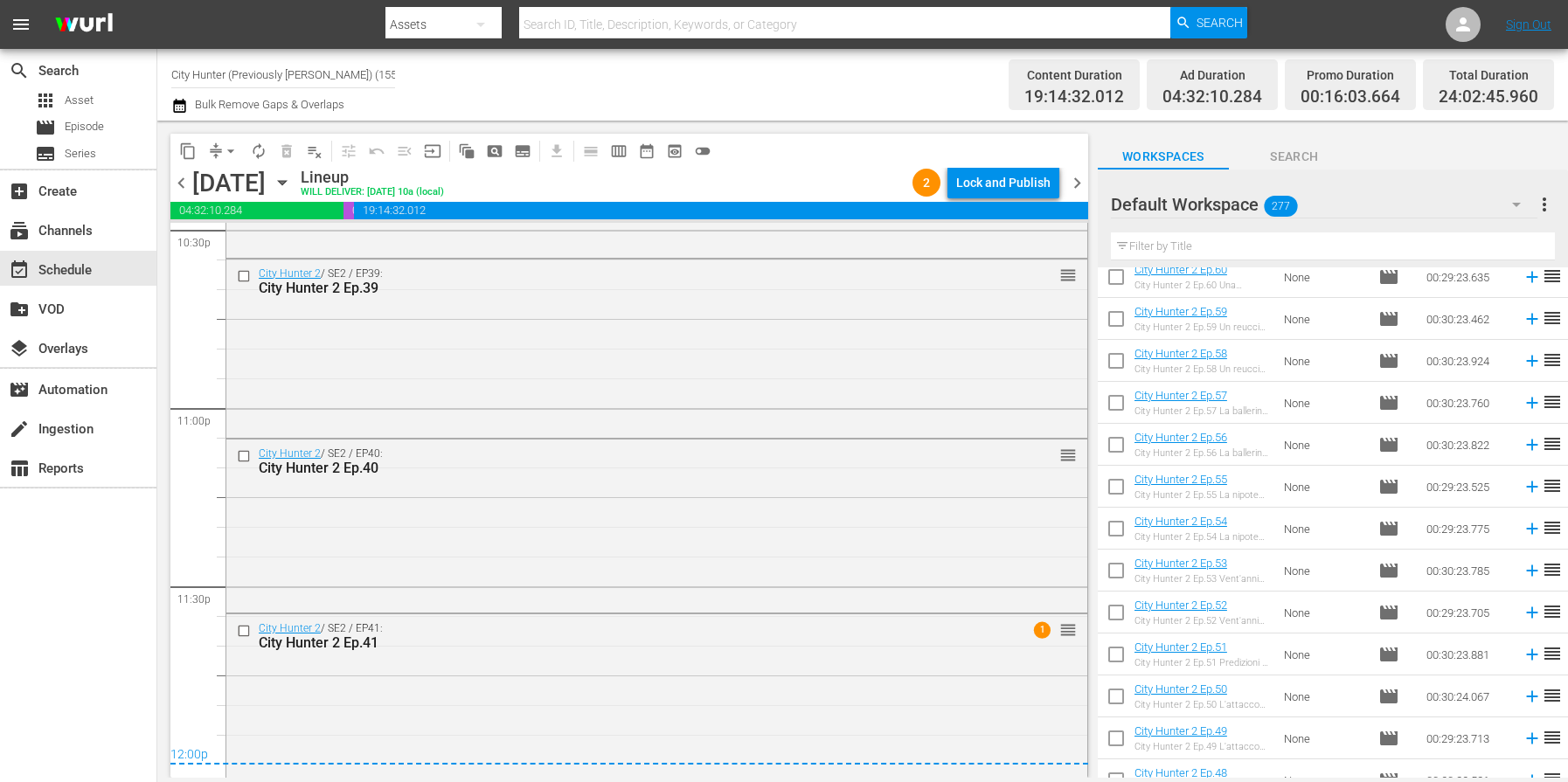
click at [1079, 181] on span "chevron_right" at bounding box center [1076, 182] width 22 height 22
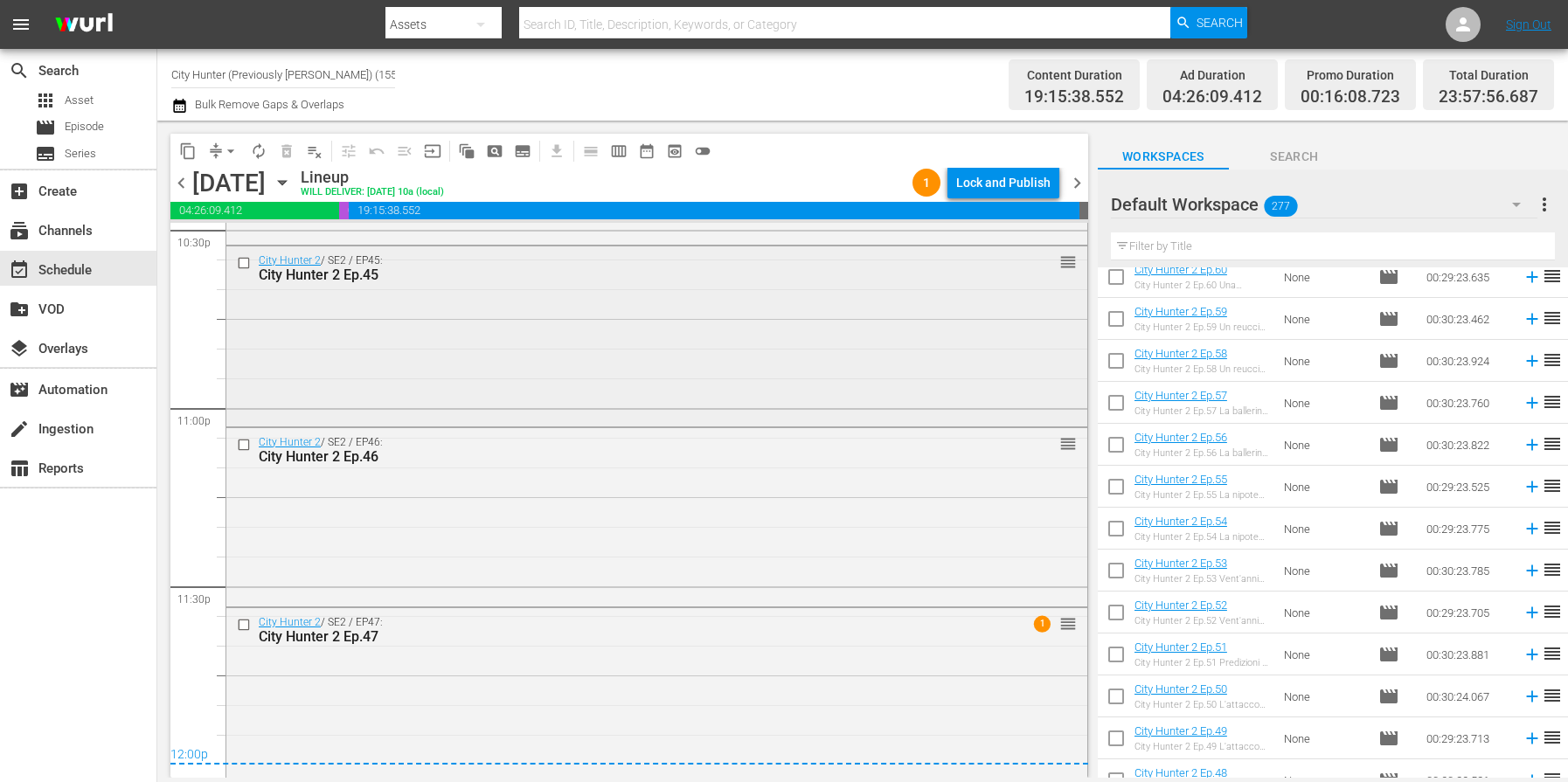
scroll to position [8018, 0]
click at [1076, 190] on span "chevron_right" at bounding box center [1076, 182] width 22 height 22
click at [1075, 190] on span "chevron_right" at bounding box center [1076, 182] width 22 height 22
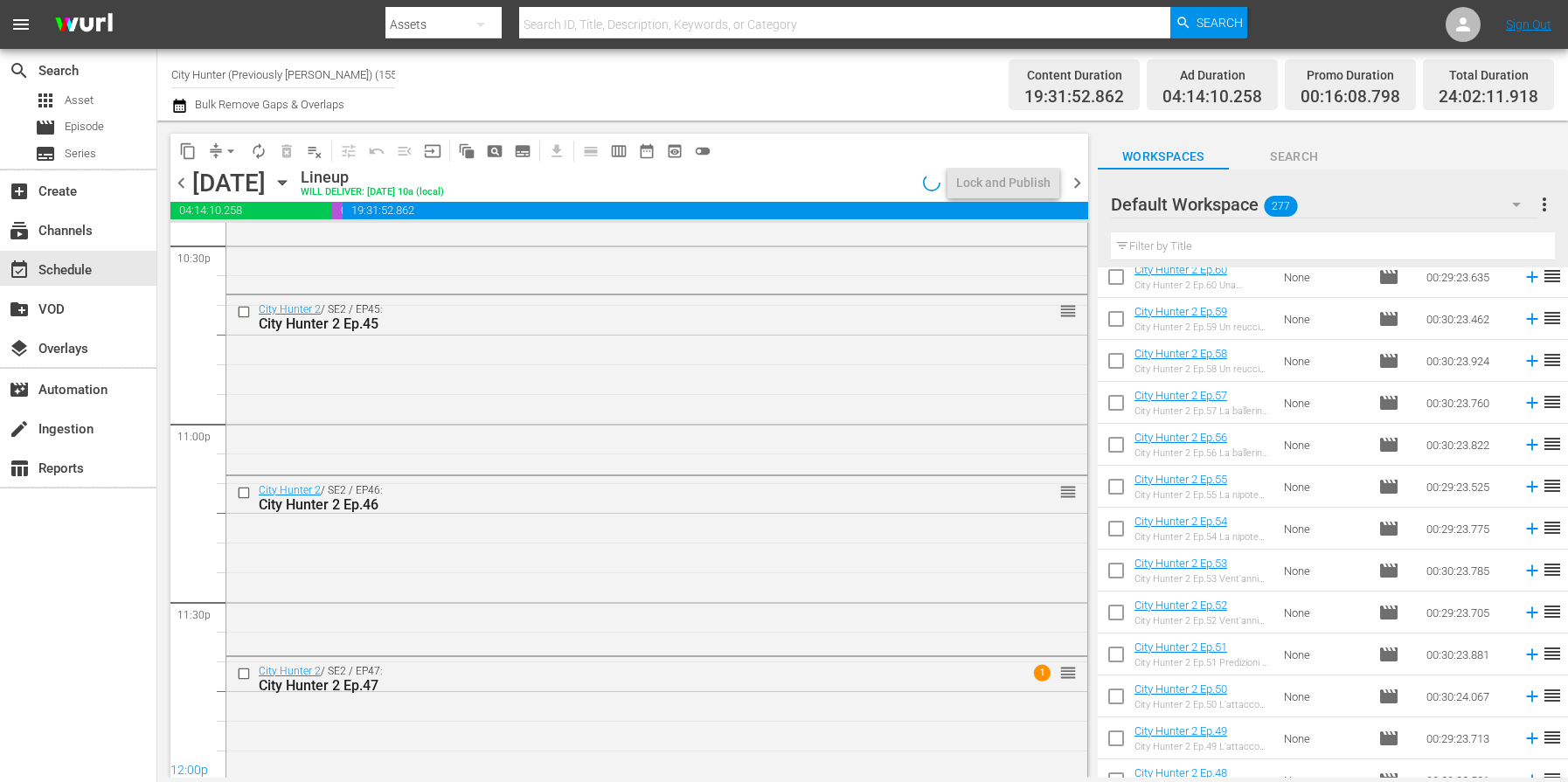
scroll to position [8018, 0]
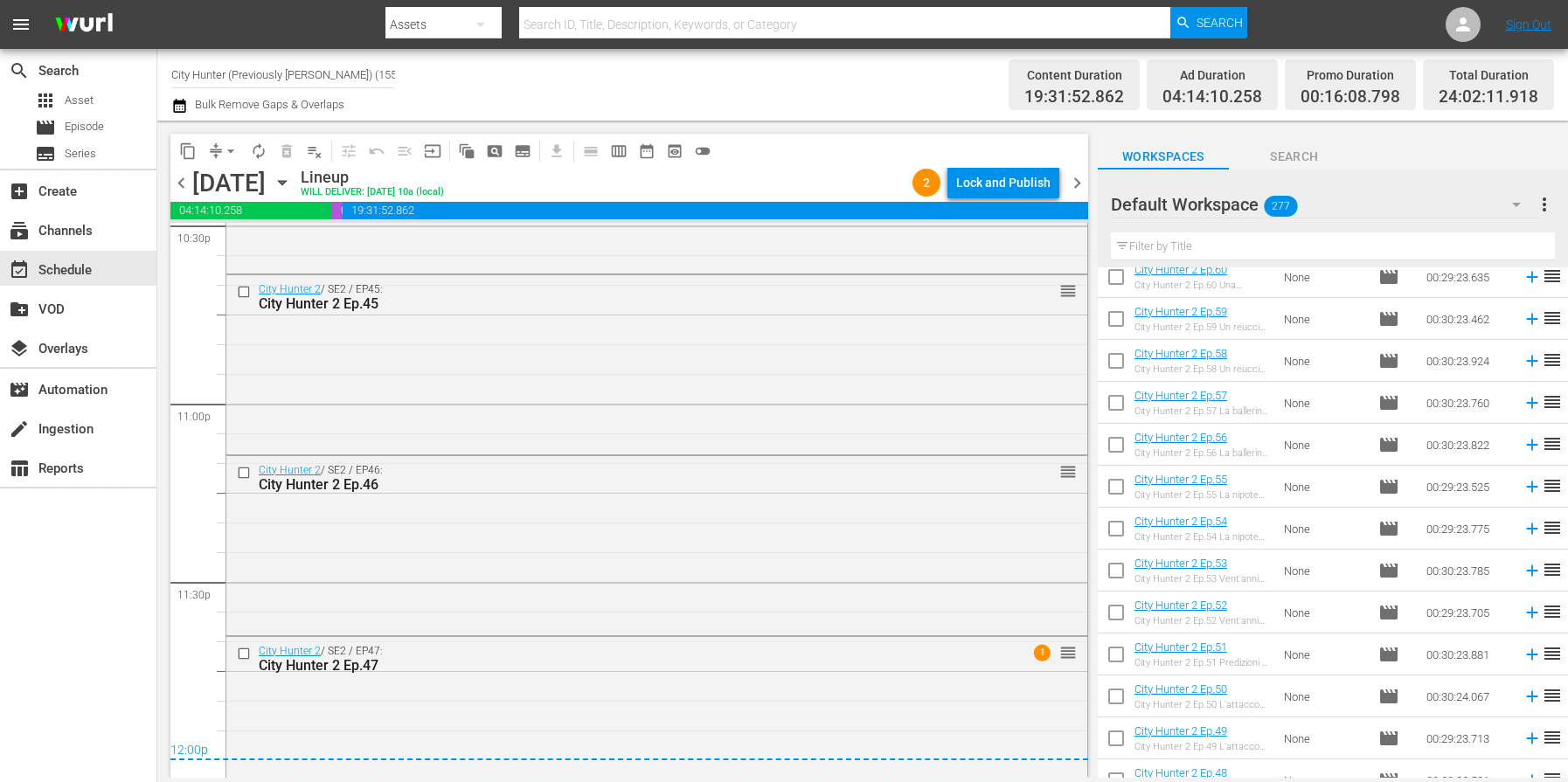
click at [1081, 185] on span "chevron_right" at bounding box center [1076, 182] width 22 height 22
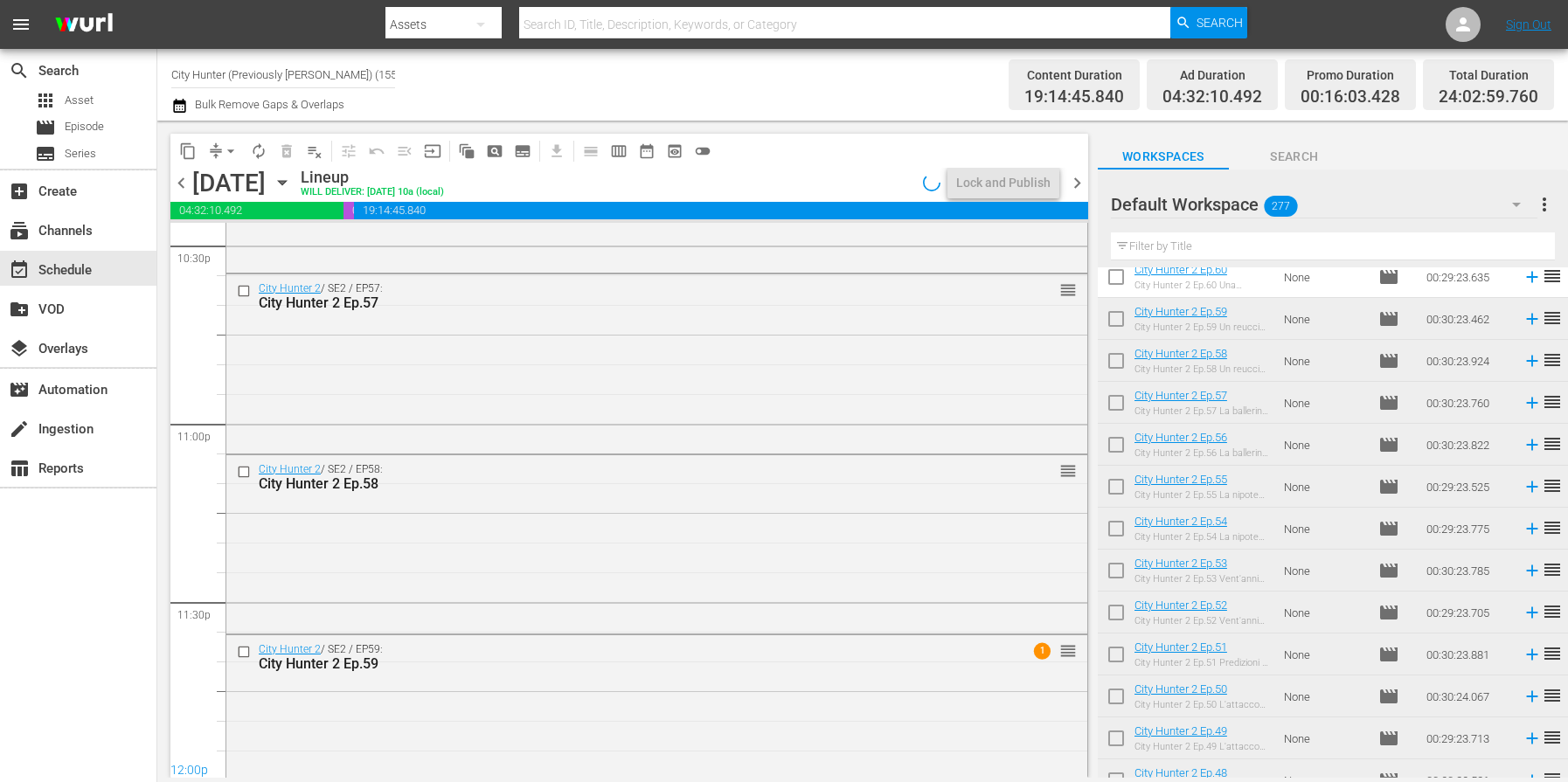
scroll to position [8018, 0]
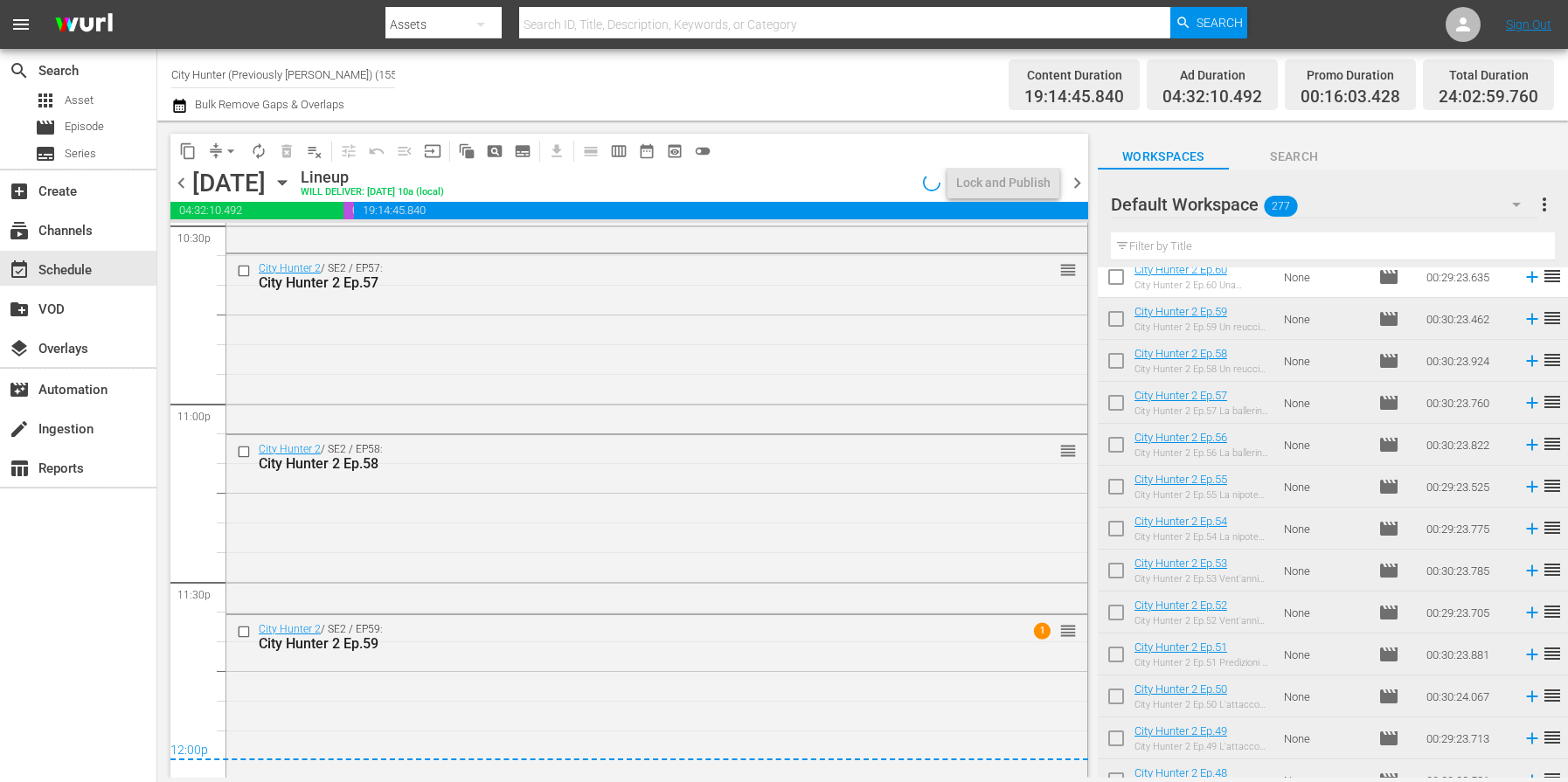
click at [1078, 185] on span "chevron_right" at bounding box center [1076, 182] width 22 height 22
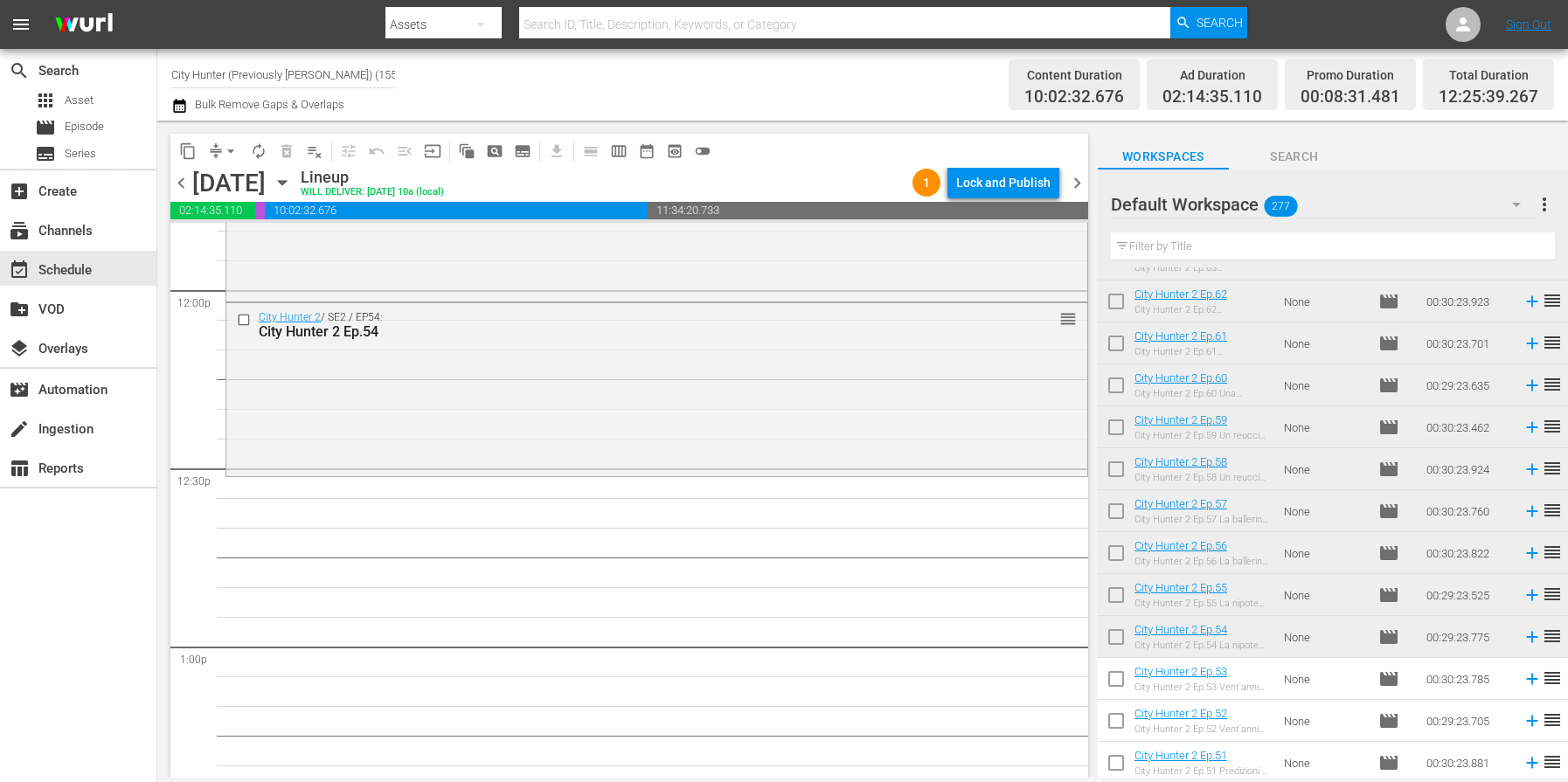
scroll to position [4214, 0]
